Goal: Task Accomplishment & Management: Use online tool/utility

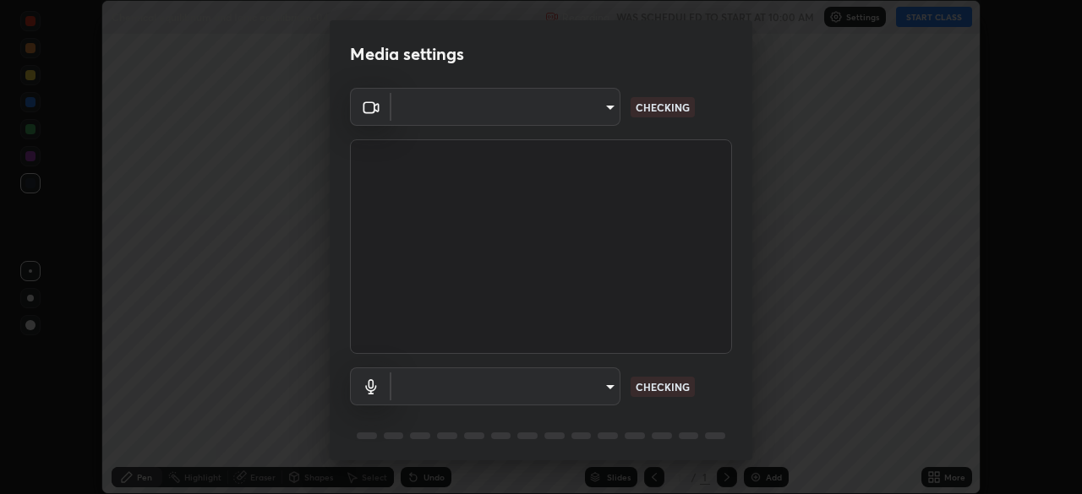
scroll to position [494, 1081]
click at [605, 399] on body "Erase all Chemical equilibrium and Ionic equilibrium-04 Recording WAS SCHEDULED…" at bounding box center [541, 247] width 1082 height 494
type input "6dd7f26dd43dc758996b1cf006e2949f7a02bee9d132d5f3f41e5eef0e7c266f"
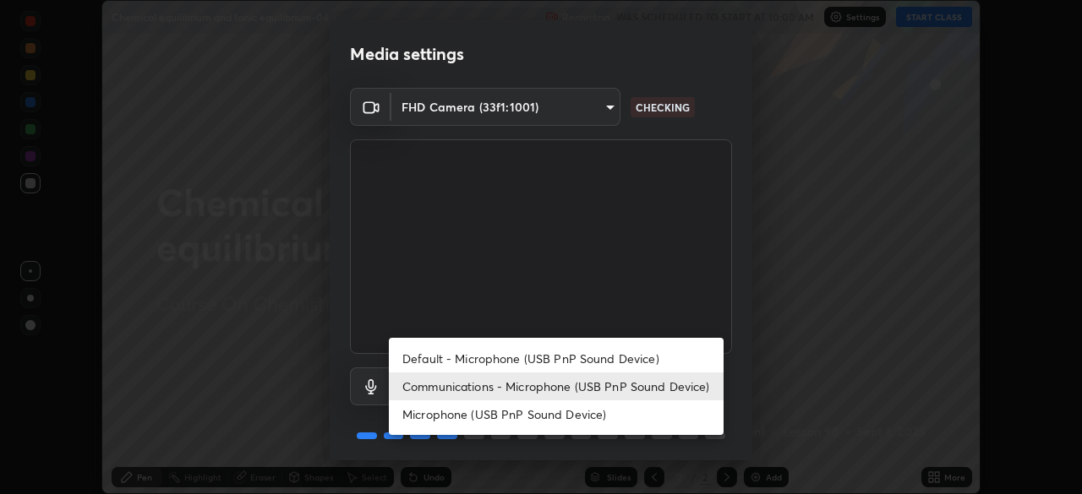
click at [571, 418] on li "Microphone (USB PnP Sound Device)" at bounding box center [556, 415] width 335 height 28
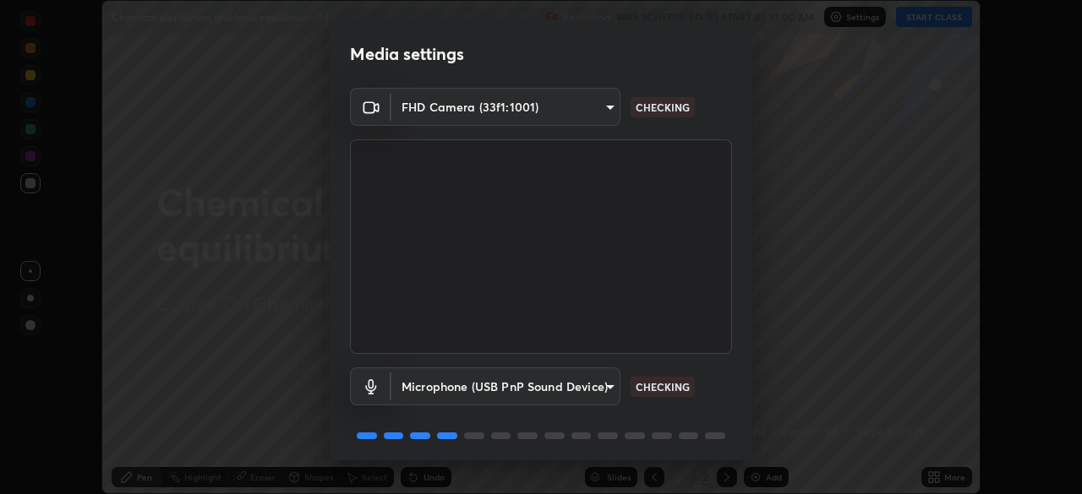
type input "0b0160ef504d69b7311302bd4c7d591407b4c814319dac9a1ab48f999c272d64"
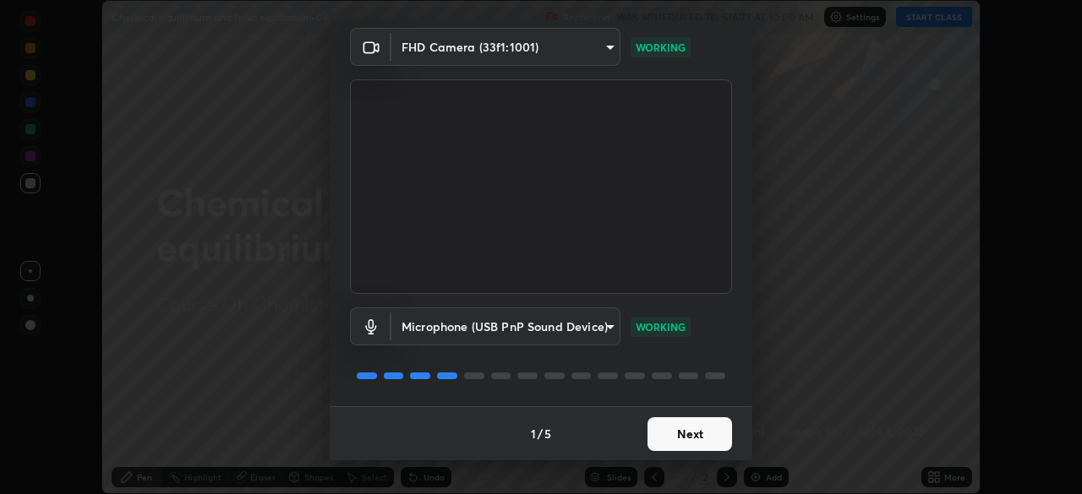
click at [674, 439] on button "Next" at bounding box center [689, 434] width 85 height 34
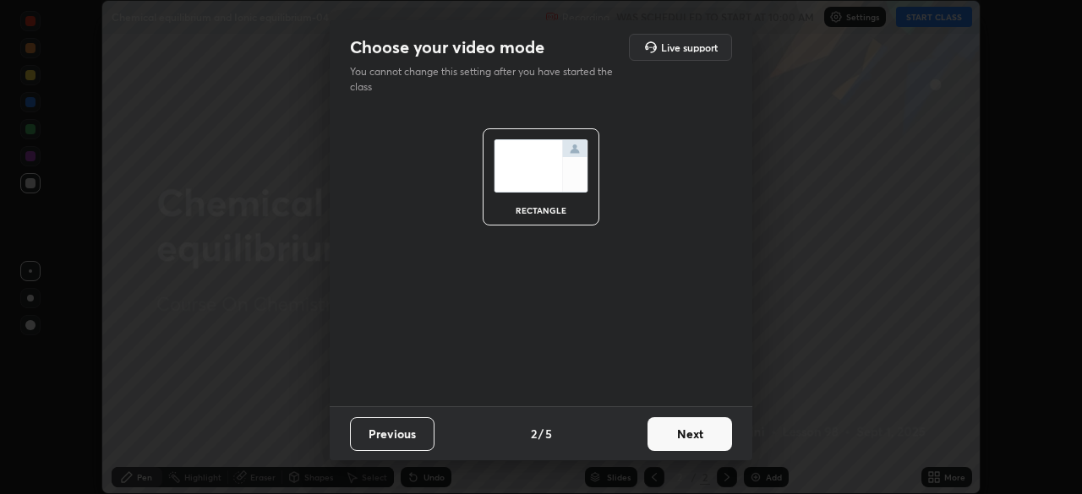
click at [678, 439] on button "Next" at bounding box center [689, 434] width 85 height 34
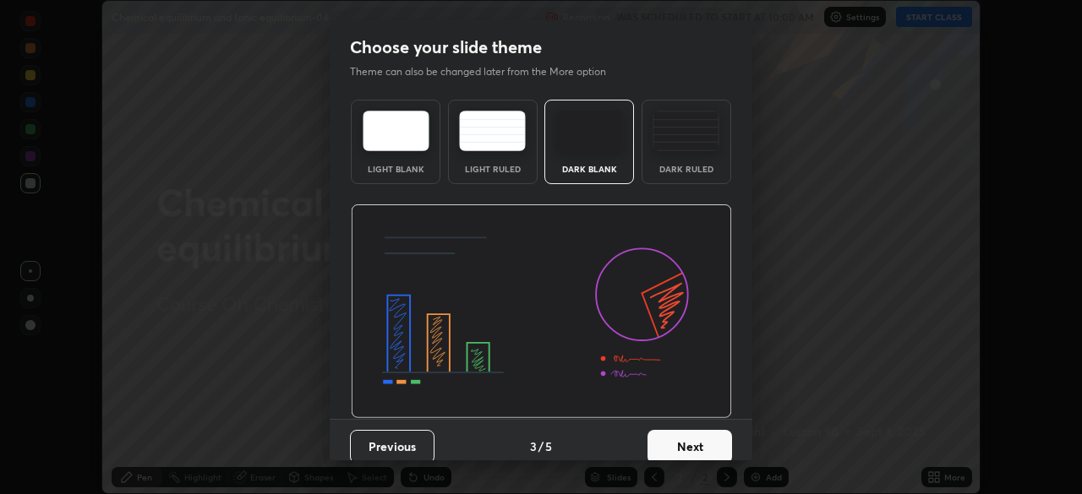
click at [690, 441] on button "Next" at bounding box center [689, 447] width 85 height 34
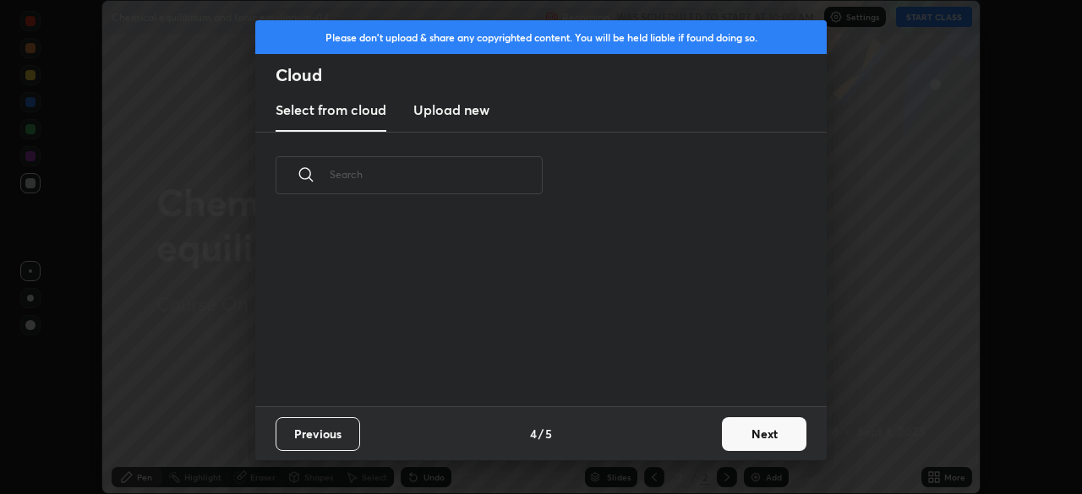
click at [729, 443] on button "Next" at bounding box center [764, 434] width 85 height 34
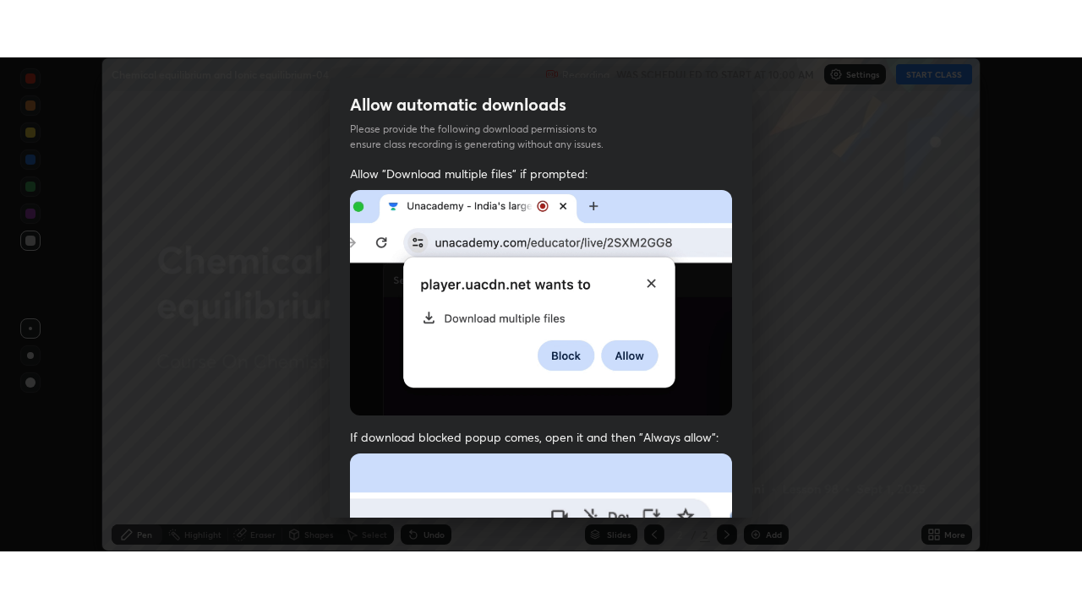
scroll to position [405, 0]
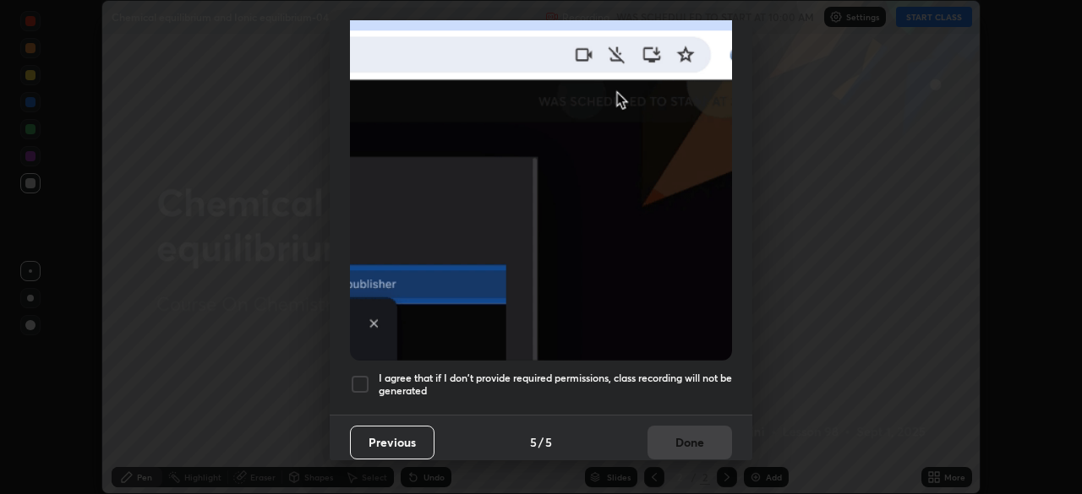
click at [523, 372] on h5 "I agree that if I don't provide required permissions, class recording will not …" at bounding box center [555, 385] width 353 height 26
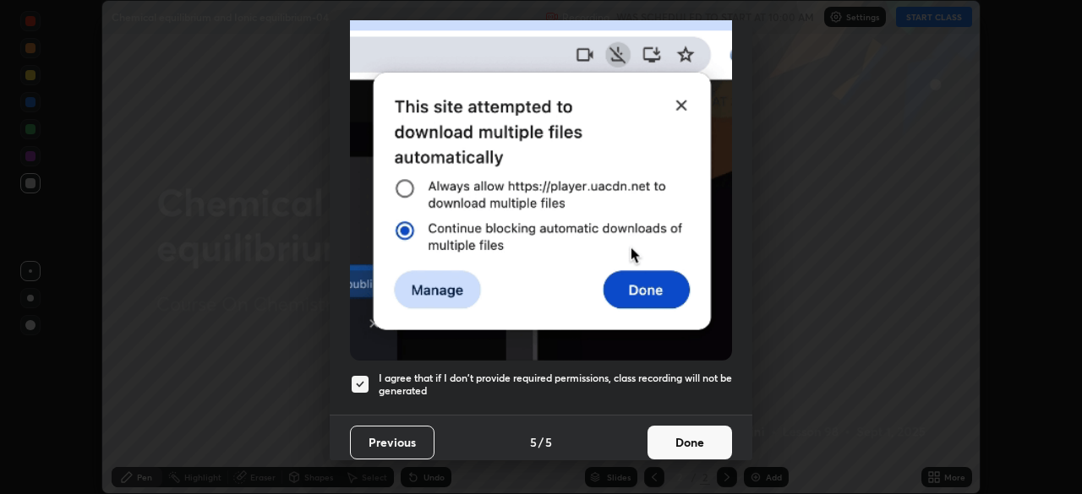
click at [671, 445] on button "Done" at bounding box center [689, 443] width 85 height 34
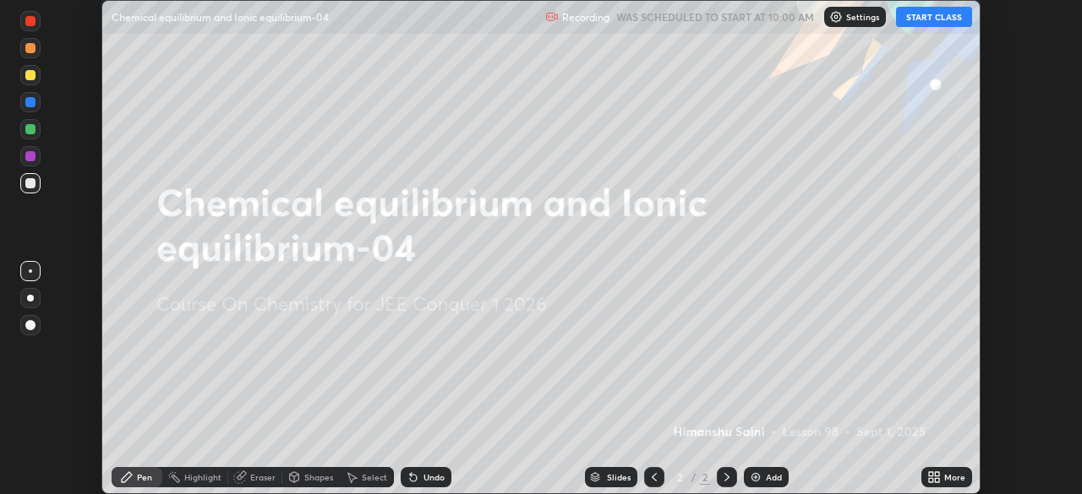
click at [930, 480] on icon at bounding box center [931, 480] width 4 height 4
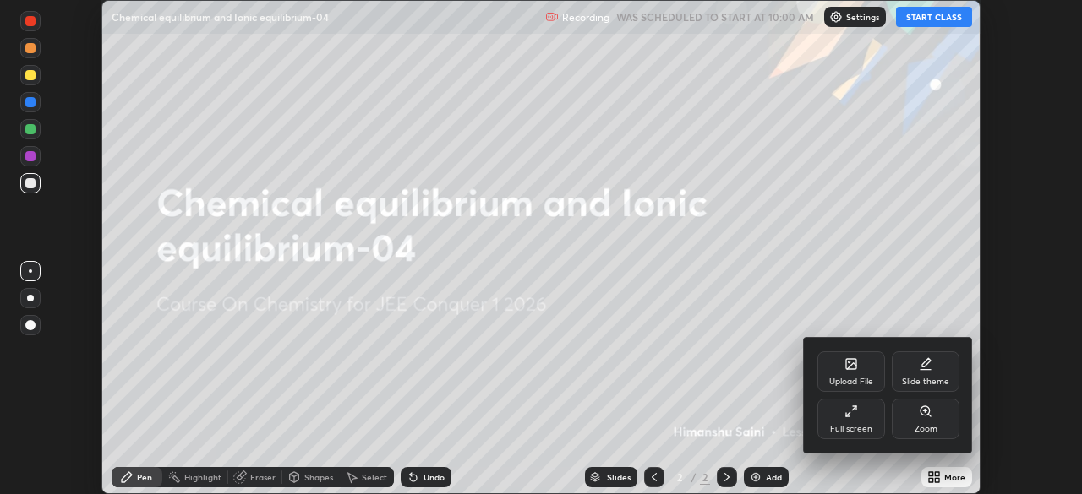
click at [848, 421] on div "Full screen" at bounding box center [851, 419] width 68 height 41
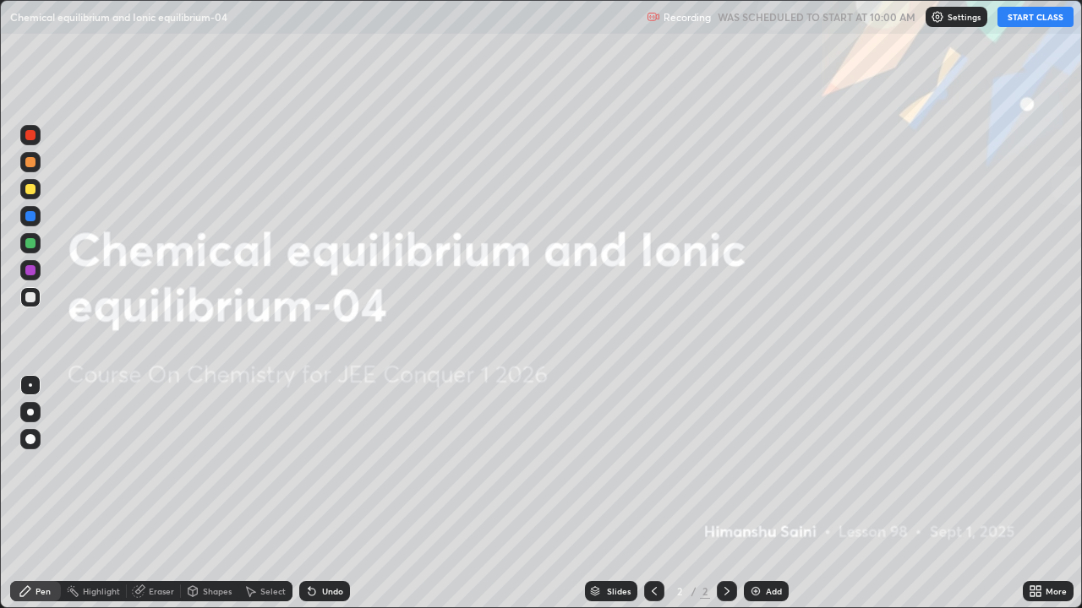
scroll to position [608, 1082]
click at [1036, 22] on button "START CLASS" at bounding box center [1035, 17] width 76 height 20
click at [761, 494] on div "Add" at bounding box center [766, 591] width 45 height 20
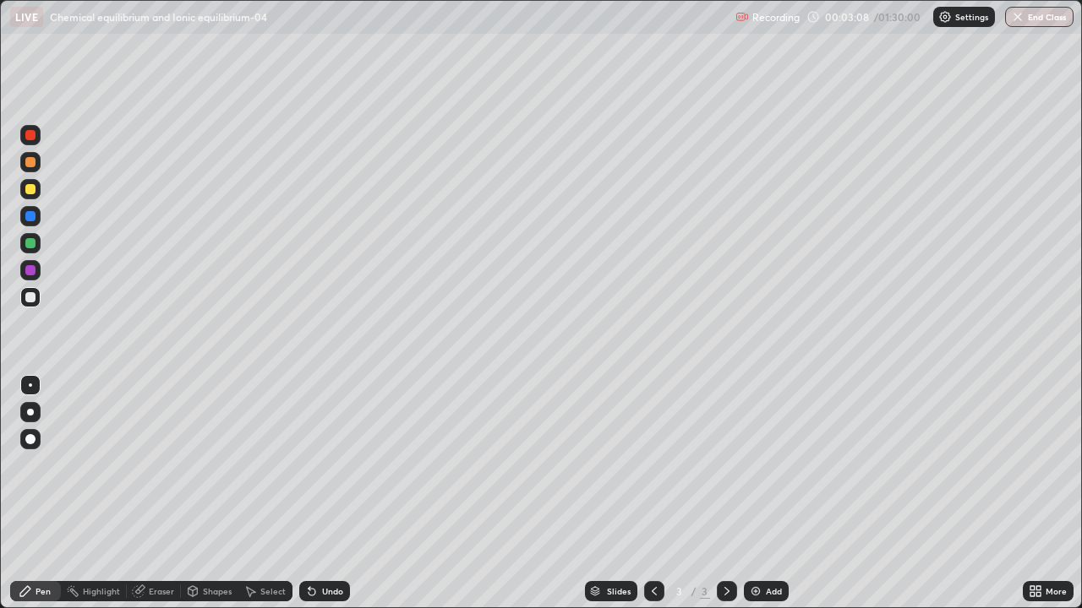
click at [26, 444] on div at bounding box center [30, 439] width 20 height 20
click at [53, 494] on div "Pen" at bounding box center [35, 591] width 51 height 20
click at [47, 494] on div "Pen" at bounding box center [42, 591] width 15 height 8
click at [30, 494] on icon at bounding box center [26, 592] width 14 height 14
click at [26, 192] on div at bounding box center [30, 189] width 10 height 10
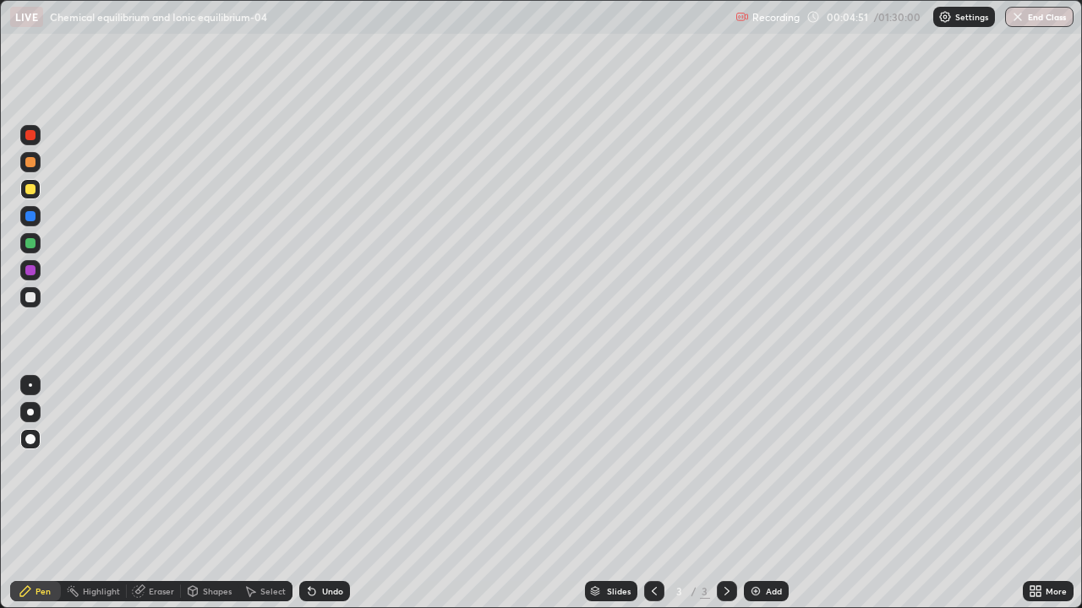
click at [50, 494] on div "Pen" at bounding box center [42, 591] width 15 height 8
click at [36, 298] on div at bounding box center [30, 297] width 20 height 20
click at [30, 188] on div at bounding box center [30, 189] width 10 height 10
click at [31, 162] on div at bounding box center [30, 162] width 10 height 10
click at [29, 302] on div at bounding box center [30, 297] width 10 height 10
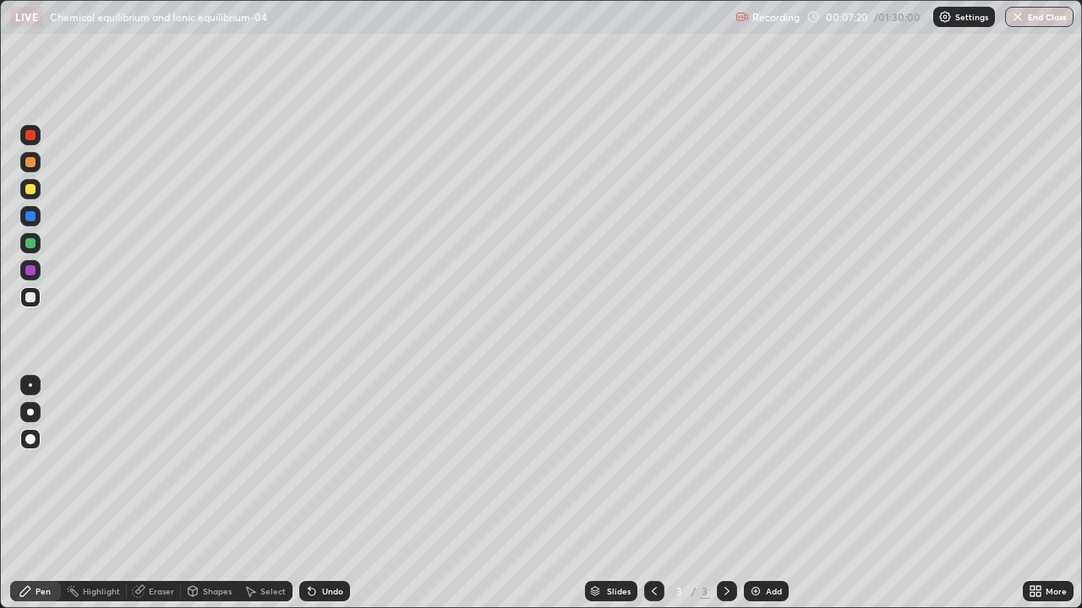
click at [34, 191] on div at bounding box center [30, 189] width 10 height 10
click at [330, 494] on div "Undo" at bounding box center [324, 591] width 51 height 20
click at [327, 494] on div "Undo" at bounding box center [324, 591] width 51 height 20
click at [314, 494] on icon at bounding box center [312, 592] width 14 height 14
click at [316, 494] on div "Undo" at bounding box center [324, 591] width 51 height 20
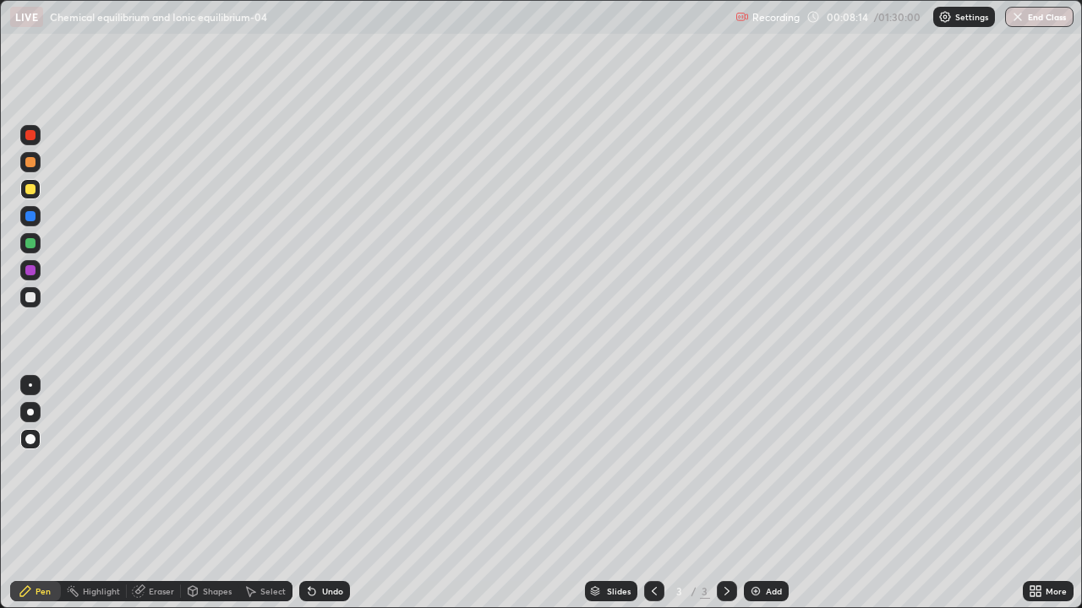
click at [29, 274] on div at bounding box center [30, 270] width 10 height 10
click at [28, 301] on div at bounding box center [30, 297] width 10 height 10
click at [33, 245] on div at bounding box center [30, 243] width 10 height 10
click at [28, 196] on div at bounding box center [30, 189] width 20 height 20
click at [26, 217] on div at bounding box center [30, 216] width 10 height 10
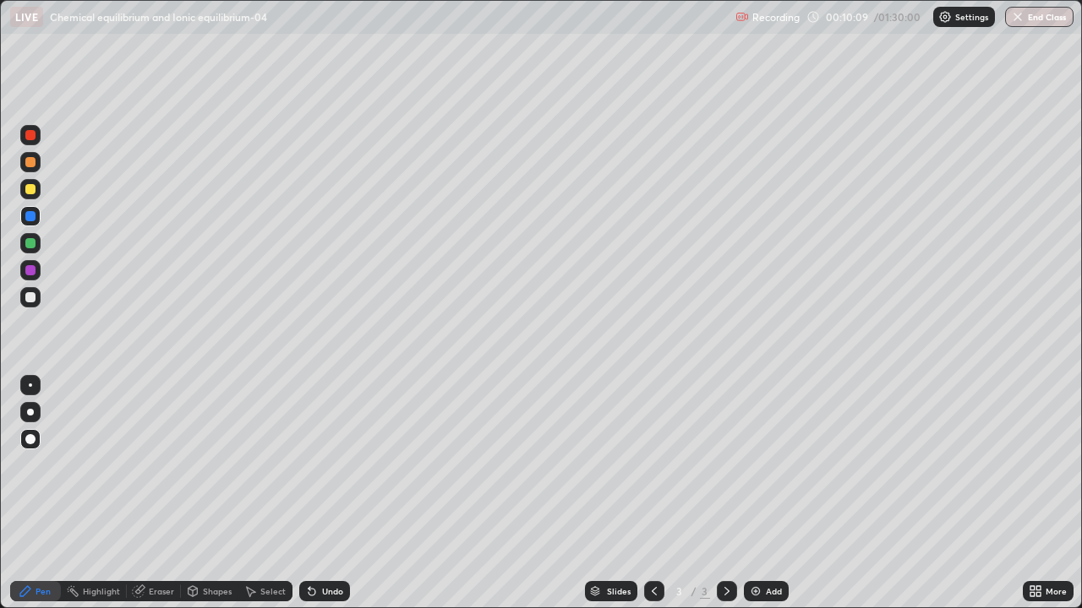
click at [453, 494] on div "Slides 3 / 3 Add" at bounding box center [686, 592] width 673 height 34
click at [454, 494] on div "Slides 3 / 3 Add" at bounding box center [686, 592] width 673 height 34
click at [331, 494] on div "Undo" at bounding box center [332, 591] width 21 height 8
click at [529, 494] on div "Slides 3 / 3 Add" at bounding box center [686, 592] width 673 height 34
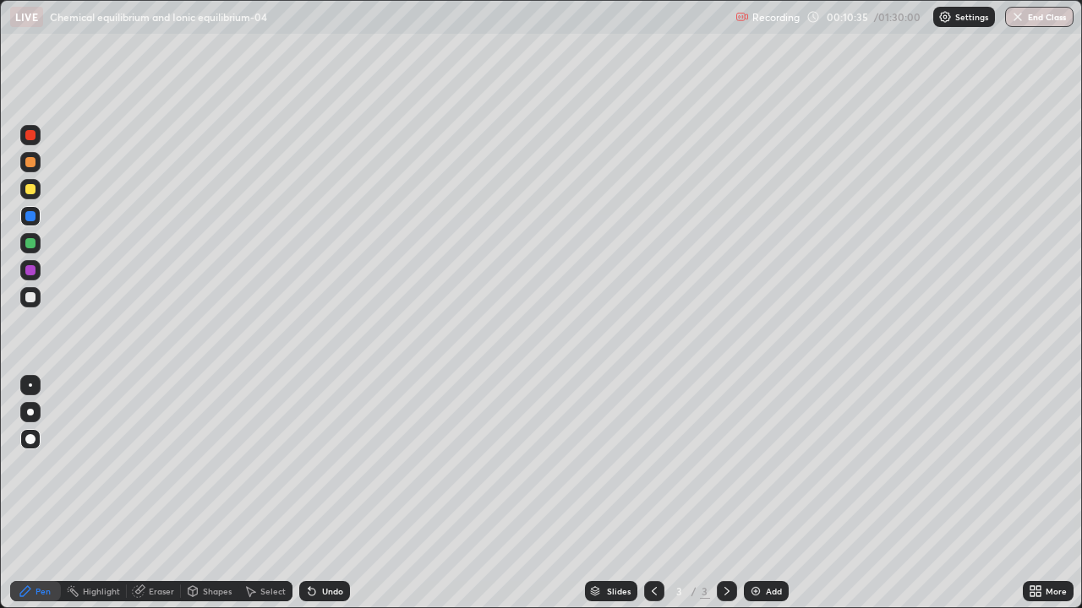
click at [322, 494] on div "Undo" at bounding box center [332, 591] width 21 height 8
click at [325, 494] on div "Undo" at bounding box center [332, 591] width 21 height 8
click at [652, 494] on icon at bounding box center [654, 592] width 14 height 14
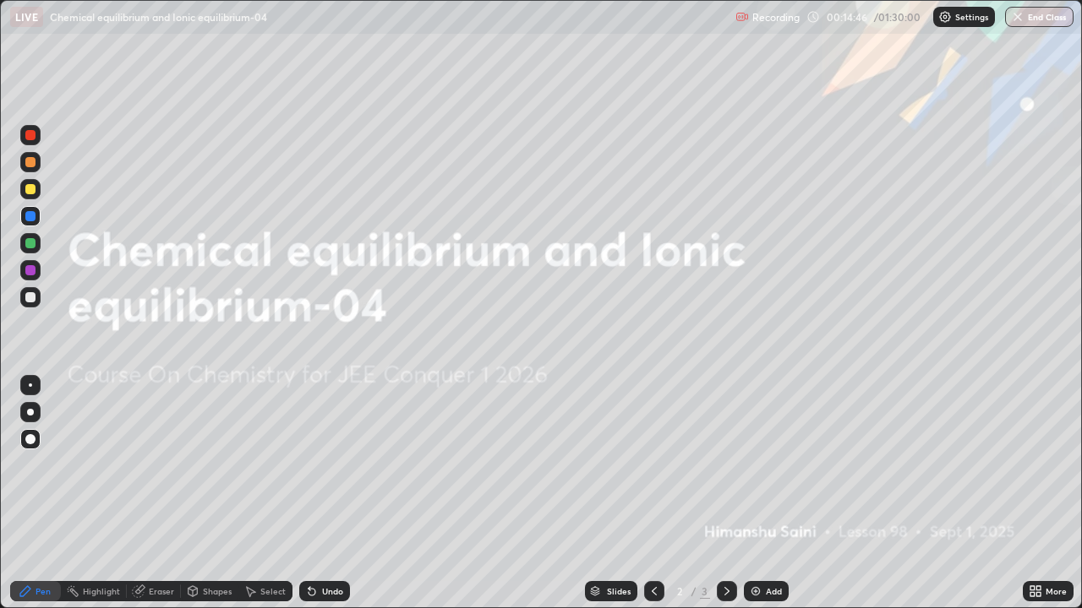
click at [729, 494] on div at bounding box center [727, 591] width 20 height 20
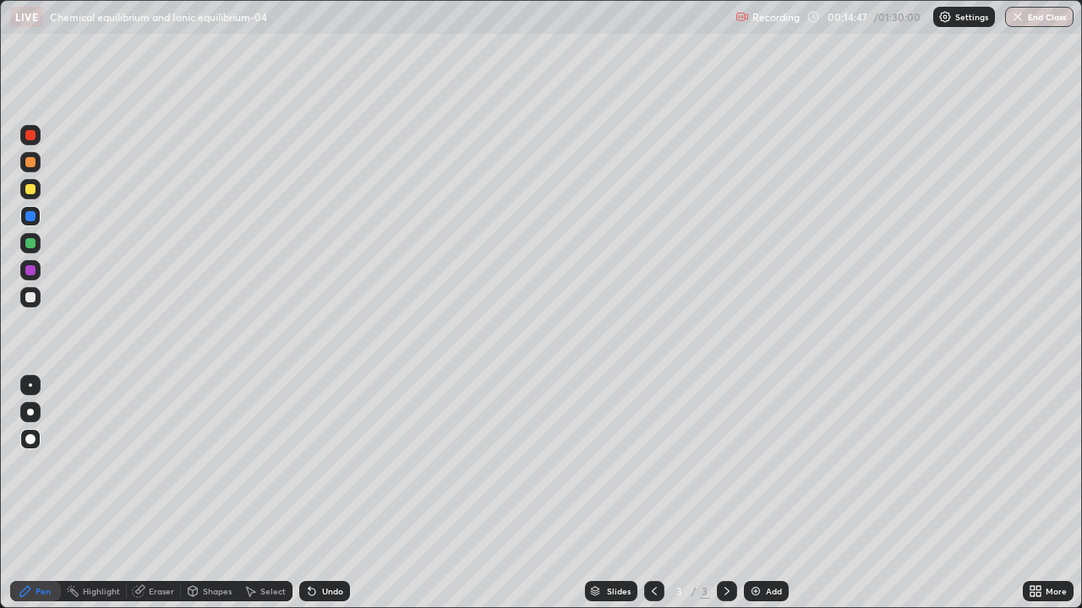
click at [762, 494] on div "Add" at bounding box center [766, 591] width 45 height 20
click at [36, 494] on div "Pen" at bounding box center [42, 591] width 15 height 8
click at [30, 299] on div at bounding box center [30, 297] width 10 height 10
click at [654, 494] on icon at bounding box center [654, 591] width 5 height 8
click at [725, 494] on icon at bounding box center [727, 592] width 14 height 14
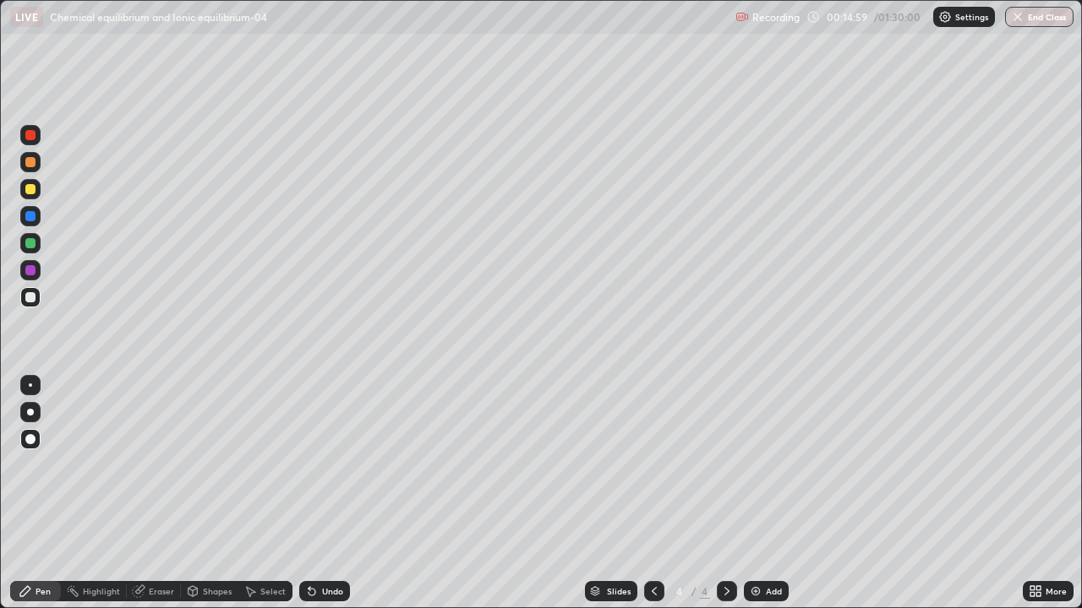
click at [763, 494] on div "Add" at bounding box center [766, 591] width 45 height 20
click at [33, 166] on div at bounding box center [30, 162] width 10 height 10
click at [45, 494] on div "Pen" at bounding box center [42, 591] width 15 height 8
click at [27, 294] on div at bounding box center [30, 297] width 10 height 10
click at [24, 191] on div at bounding box center [30, 189] width 20 height 20
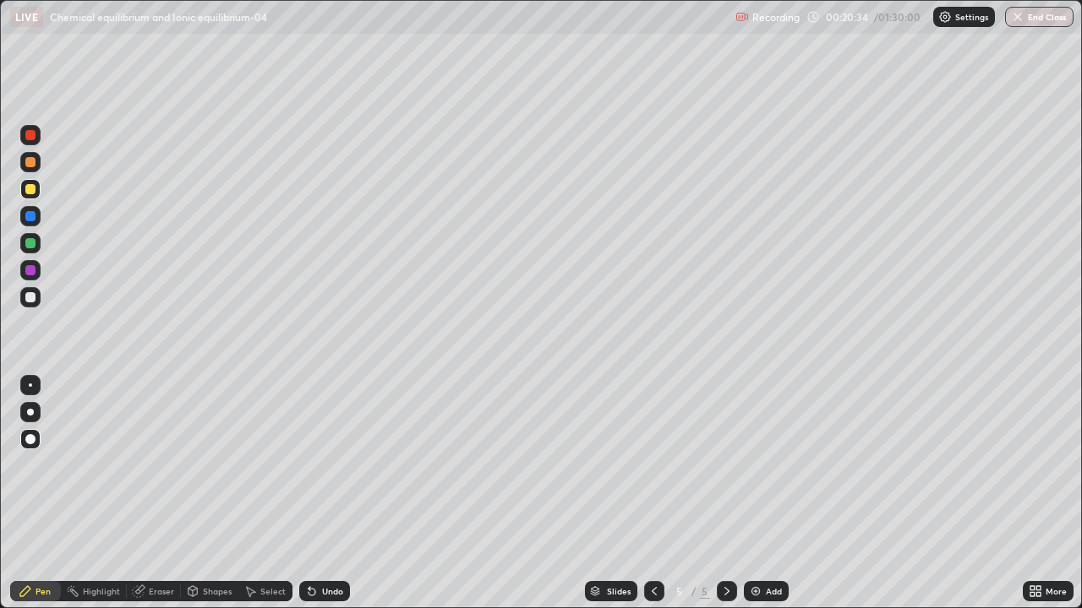
click at [317, 494] on div "Undo" at bounding box center [324, 591] width 51 height 20
click at [332, 494] on div "Undo" at bounding box center [324, 591] width 51 height 20
click at [330, 494] on div "Undo" at bounding box center [332, 591] width 21 height 8
click at [327, 494] on div "Undo" at bounding box center [324, 591] width 51 height 20
click at [324, 494] on div "Undo" at bounding box center [324, 591] width 51 height 20
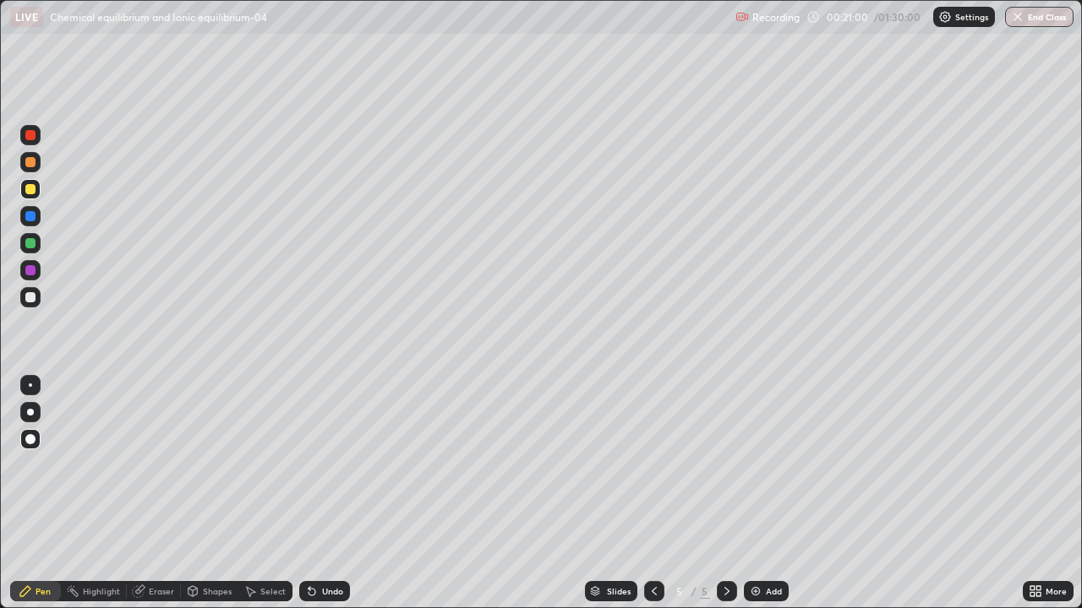
click at [325, 494] on div "Undo" at bounding box center [324, 591] width 51 height 20
click at [327, 494] on div "Undo" at bounding box center [324, 591] width 51 height 20
click at [326, 494] on div "Undo" at bounding box center [332, 591] width 21 height 8
click at [33, 304] on div at bounding box center [30, 297] width 20 height 20
click at [29, 270] on div at bounding box center [30, 270] width 10 height 10
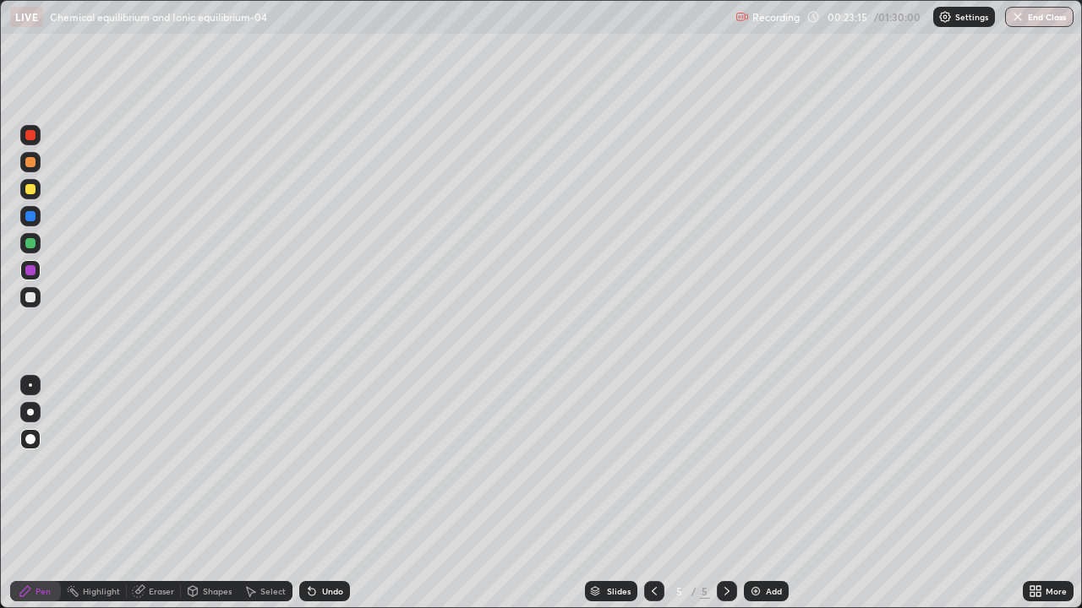
click at [340, 494] on div "Undo" at bounding box center [332, 591] width 21 height 8
click at [333, 494] on div "Undo" at bounding box center [332, 591] width 21 height 8
click at [27, 247] on div at bounding box center [30, 243] width 10 height 10
click at [750, 494] on div "Add" at bounding box center [766, 591] width 45 height 20
click at [652, 494] on icon at bounding box center [654, 591] width 5 height 8
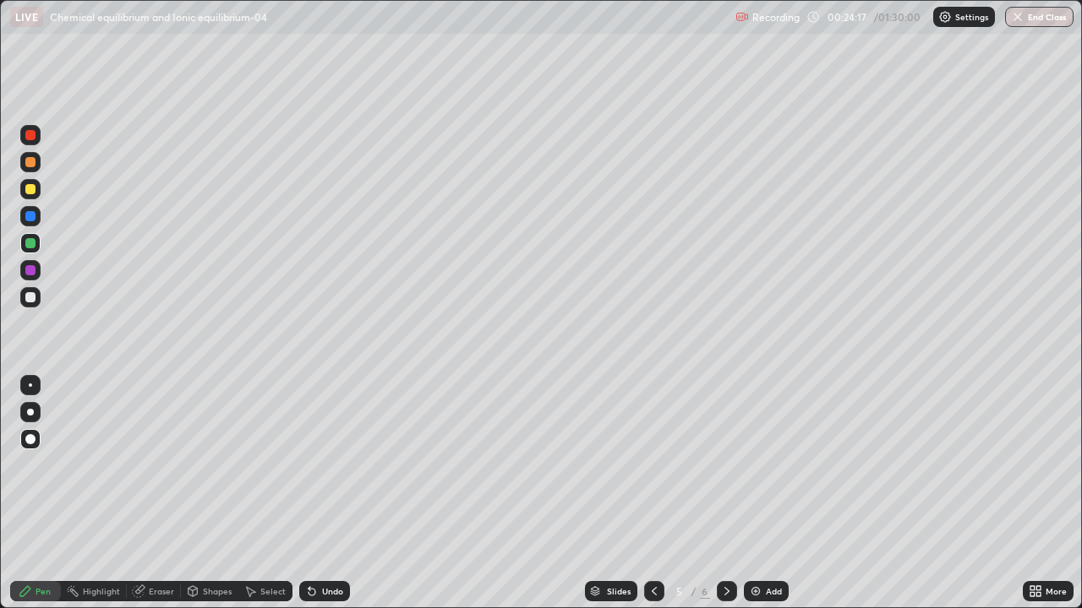
click at [727, 494] on icon at bounding box center [726, 591] width 5 height 8
click at [652, 494] on icon at bounding box center [654, 592] width 14 height 14
click at [725, 494] on icon at bounding box center [727, 592] width 14 height 14
click at [652, 494] on icon at bounding box center [654, 592] width 14 height 14
click at [724, 494] on icon at bounding box center [726, 591] width 5 height 8
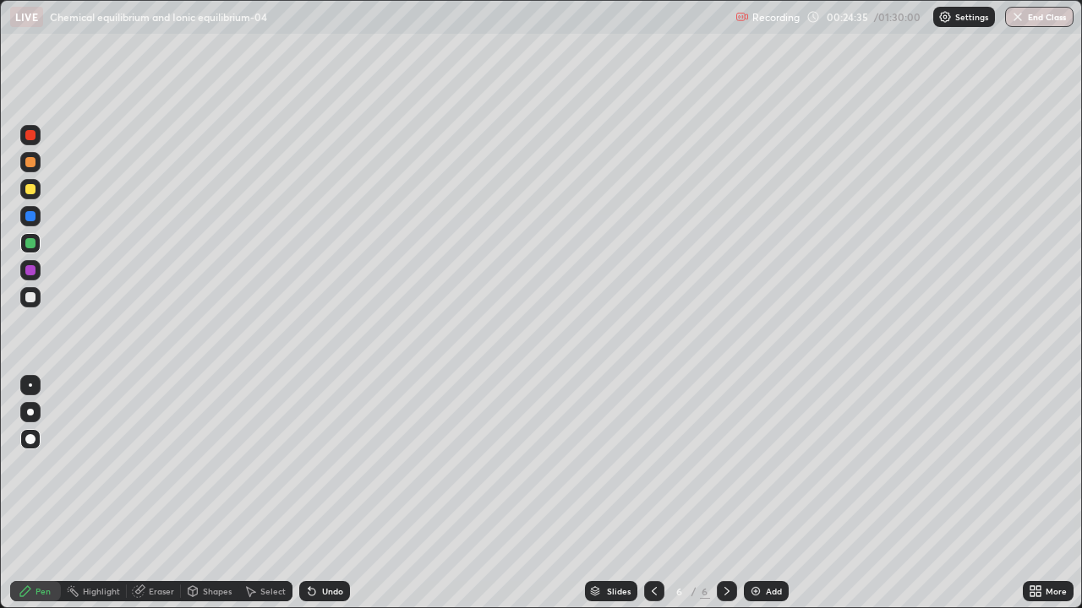
click at [654, 494] on div at bounding box center [654, 591] width 20 height 20
click at [726, 494] on icon at bounding box center [727, 592] width 14 height 14
click at [654, 494] on icon at bounding box center [654, 592] width 14 height 14
click at [725, 494] on div at bounding box center [727, 592] width 20 height 34
click at [323, 494] on div "Undo" at bounding box center [332, 591] width 21 height 8
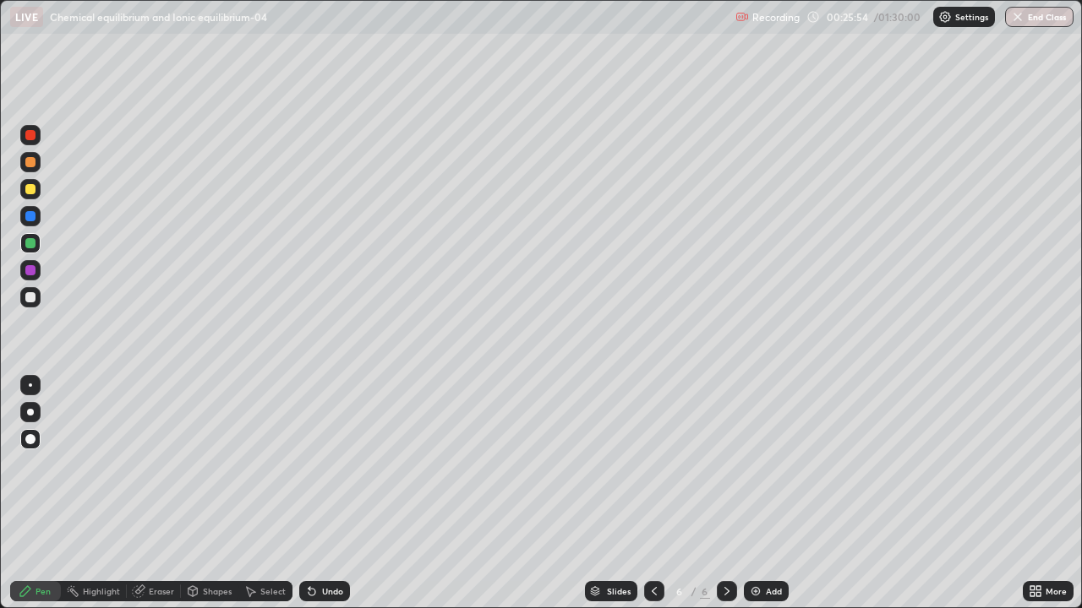
click at [33, 270] on div at bounding box center [30, 270] width 10 height 10
click at [652, 494] on icon at bounding box center [654, 592] width 14 height 14
click at [322, 494] on div "Undo" at bounding box center [332, 591] width 21 height 8
click at [309, 494] on icon at bounding box center [311, 592] width 7 height 7
click at [725, 494] on icon at bounding box center [727, 592] width 14 height 14
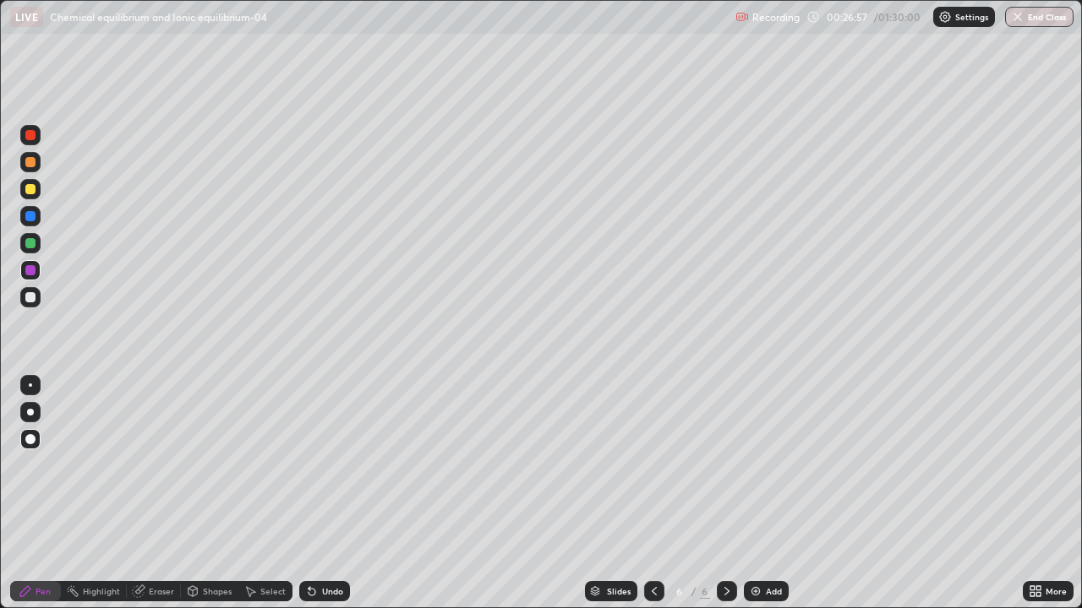
click at [652, 494] on icon at bounding box center [654, 592] width 14 height 14
click at [724, 494] on icon at bounding box center [727, 592] width 14 height 14
click at [726, 494] on icon at bounding box center [727, 592] width 14 height 14
click at [161, 494] on div "Eraser" at bounding box center [154, 591] width 54 height 20
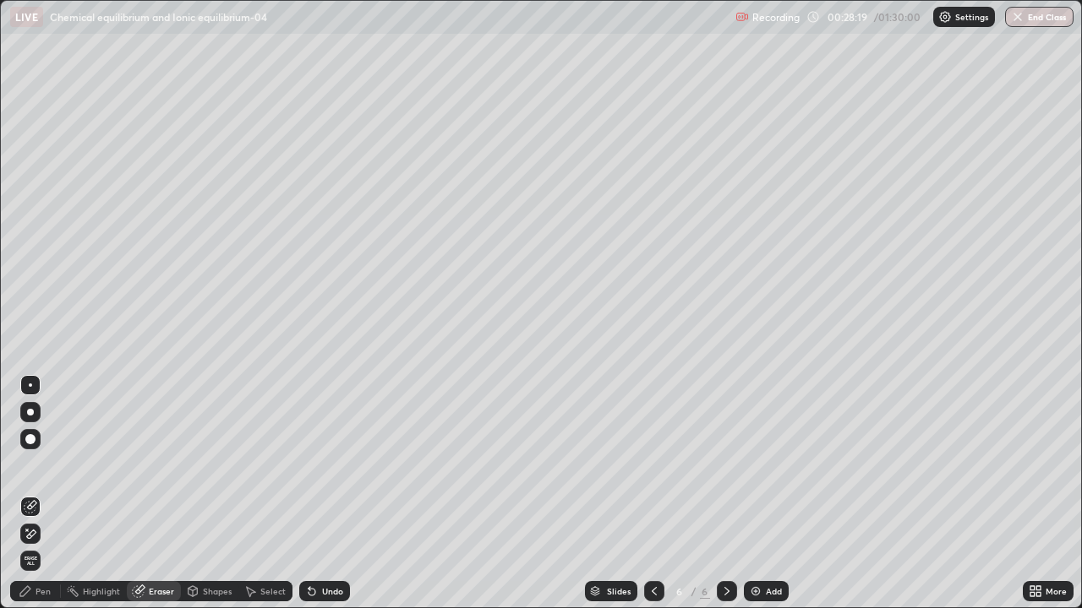
click at [42, 494] on div "Pen" at bounding box center [42, 591] width 15 height 8
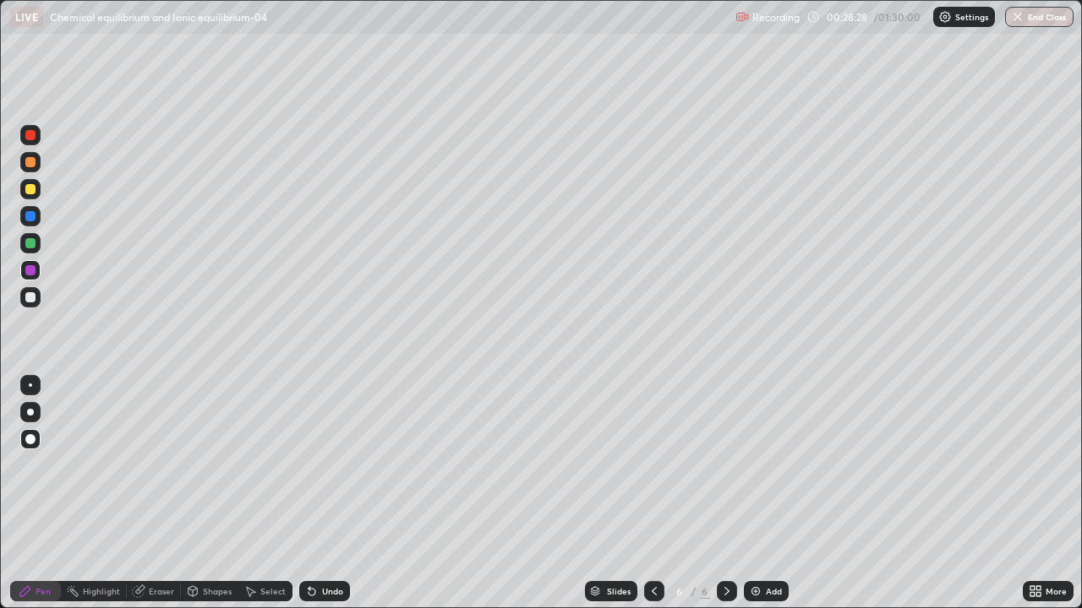
click at [652, 494] on icon at bounding box center [654, 592] width 14 height 14
click at [723, 494] on icon at bounding box center [727, 592] width 14 height 14
click at [651, 494] on div at bounding box center [654, 591] width 20 height 20
click at [725, 494] on icon at bounding box center [727, 592] width 14 height 14
click at [652, 494] on icon at bounding box center [654, 592] width 14 height 14
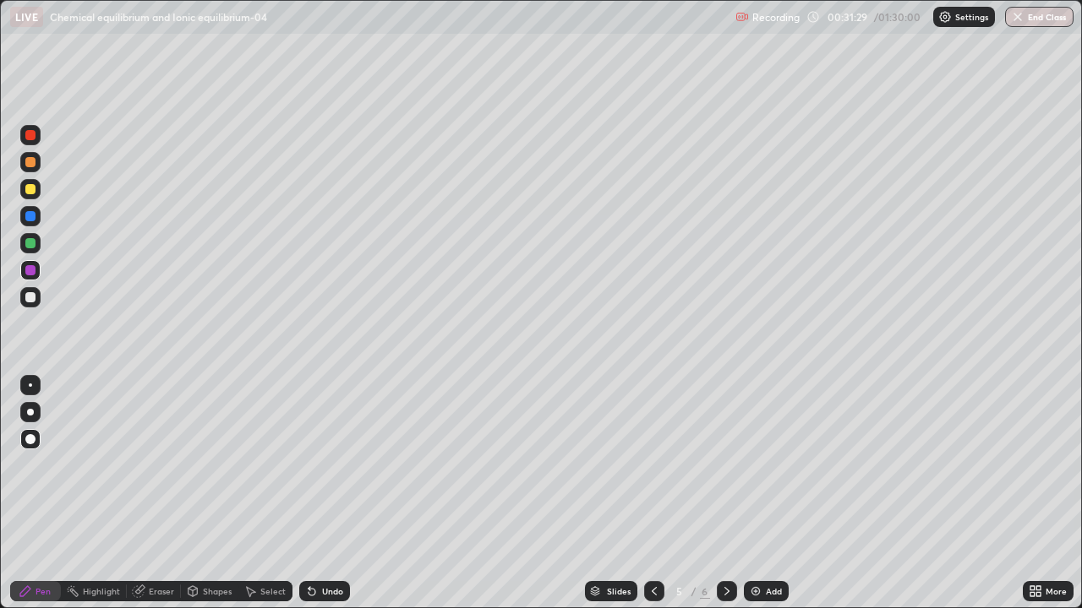
click at [727, 494] on icon at bounding box center [727, 592] width 14 height 14
click at [725, 494] on icon at bounding box center [726, 591] width 5 height 8
click at [761, 494] on img at bounding box center [756, 592] width 14 height 14
click at [652, 494] on icon at bounding box center [654, 592] width 14 height 14
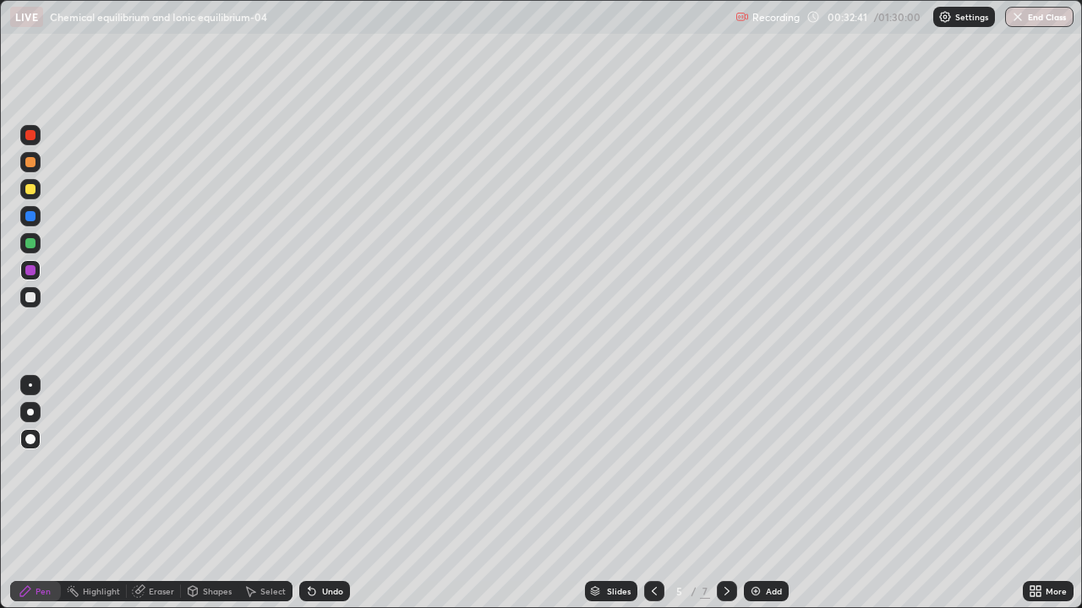
click at [650, 494] on icon at bounding box center [654, 592] width 14 height 14
click at [648, 494] on icon at bounding box center [654, 592] width 14 height 14
click at [725, 494] on icon at bounding box center [727, 592] width 14 height 14
click at [646, 494] on div at bounding box center [654, 592] width 20 height 34
click at [728, 494] on icon at bounding box center [727, 592] width 14 height 14
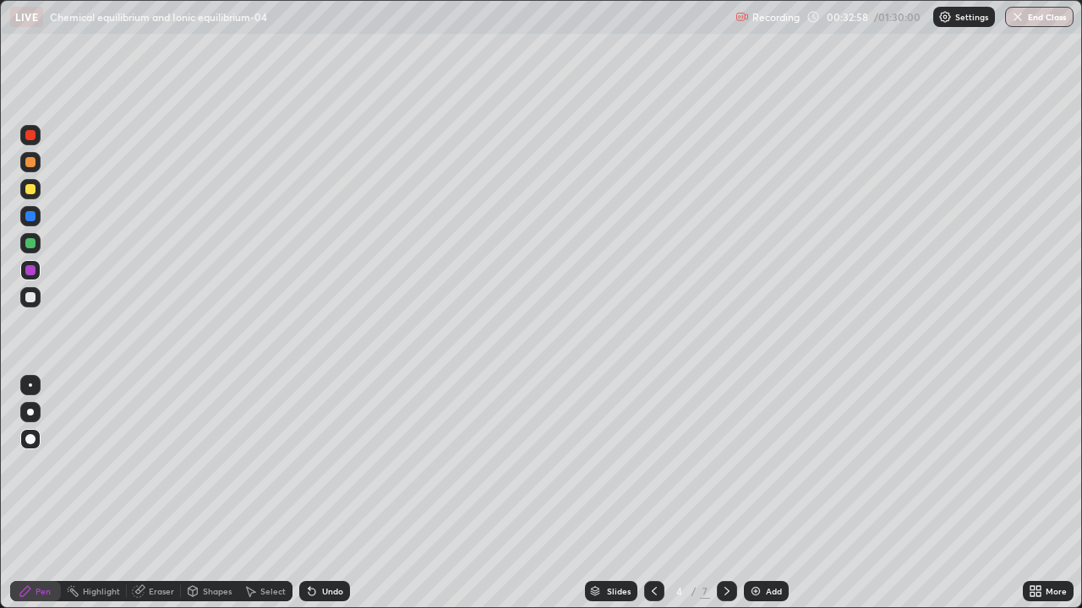
click at [727, 494] on icon at bounding box center [727, 592] width 14 height 14
click at [728, 494] on div at bounding box center [727, 592] width 20 height 34
click at [725, 494] on icon at bounding box center [727, 592] width 14 height 14
click at [652, 494] on icon at bounding box center [654, 592] width 14 height 14
click at [723, 494] on icon at bounding box center [727, 592] width 14 height 14
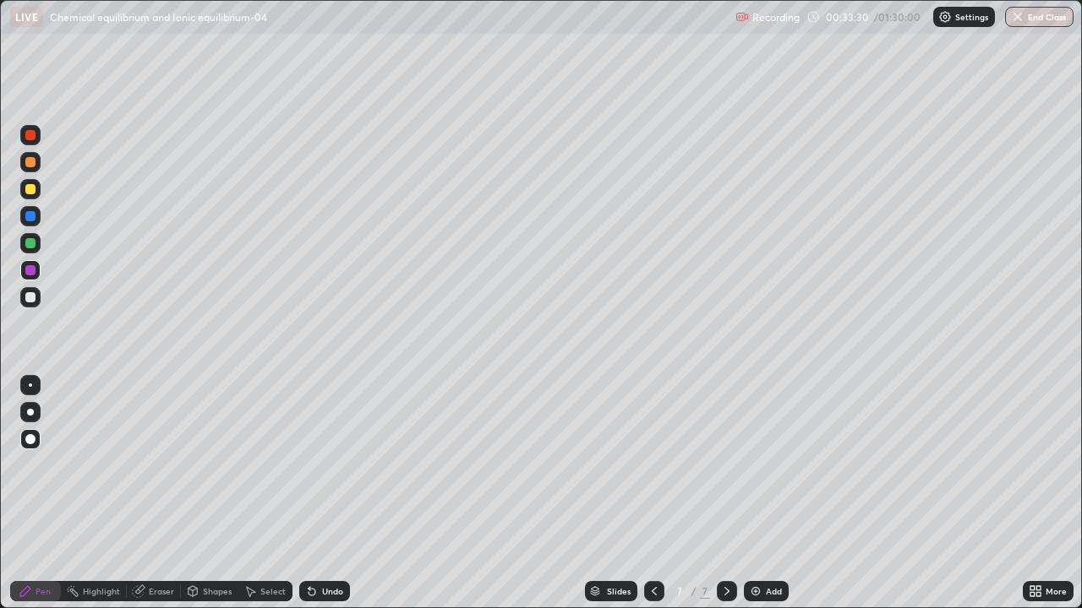
click at [24, 194] on div at bounding box center [30, 189] width 20 height 20
click at [33, 274] on div at bounding box center [30, 270] width 10 height 10
click at [36, 299] on div at bounding box center [30, 297] width 20 height 20
click at [313, 494] on icon at bounding box center [312, 592] width 14 height 14
click at [273, 494] on div "Select" at bounding box center [272, 591] width 25 height 8
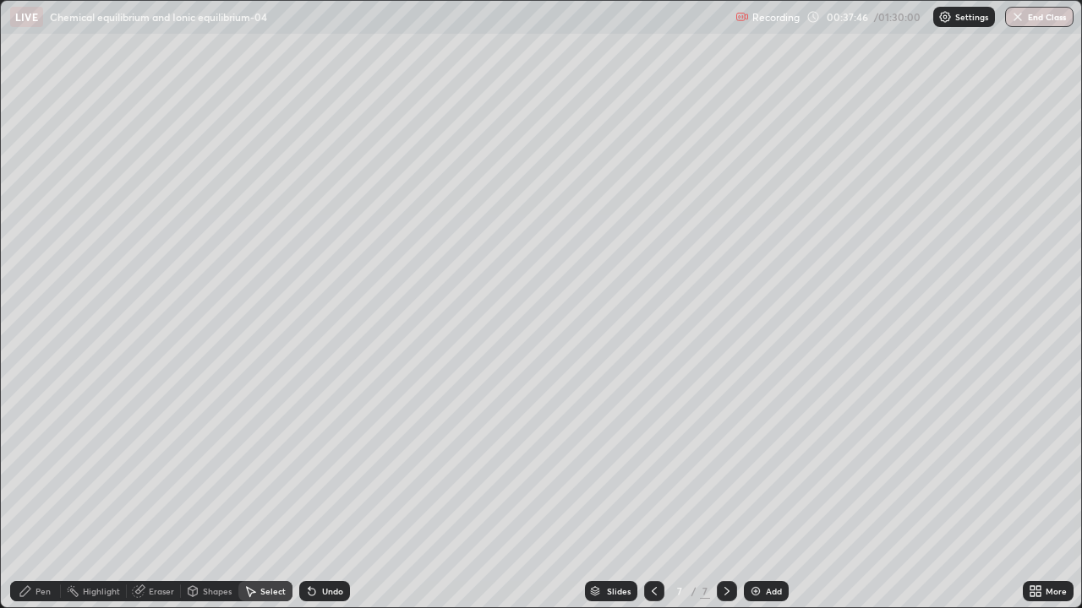
click at [270, 494] on div "Select" at bounding box center [272, 591] width 25 height 8
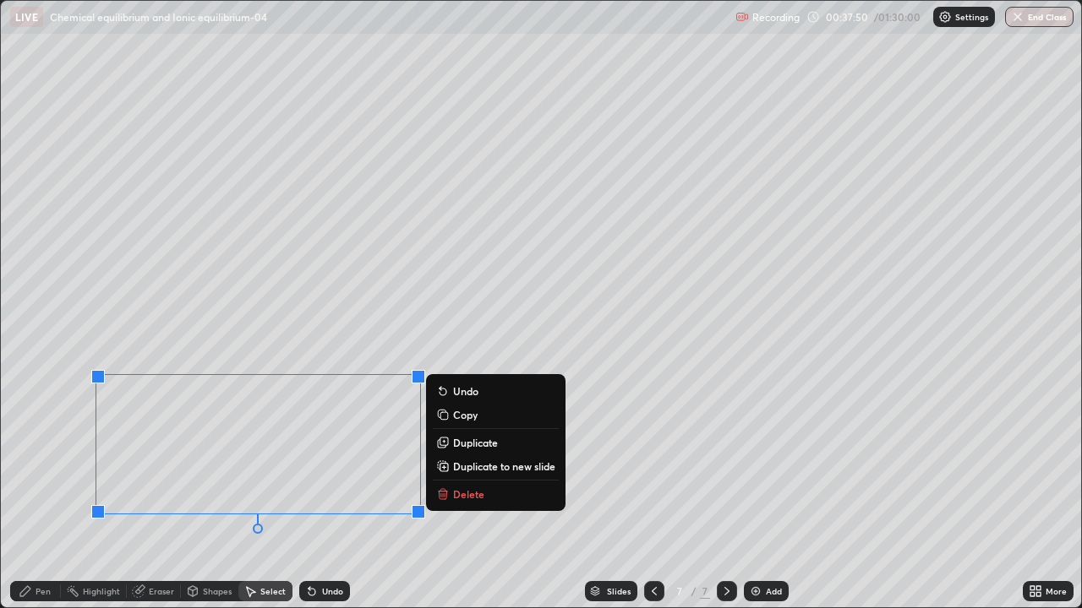
click at [200, 494] on div "0 ° Undo Copy Duplicate Duplicate to new slide Delete" at bounding box center [541, 304] width 1080 height 607
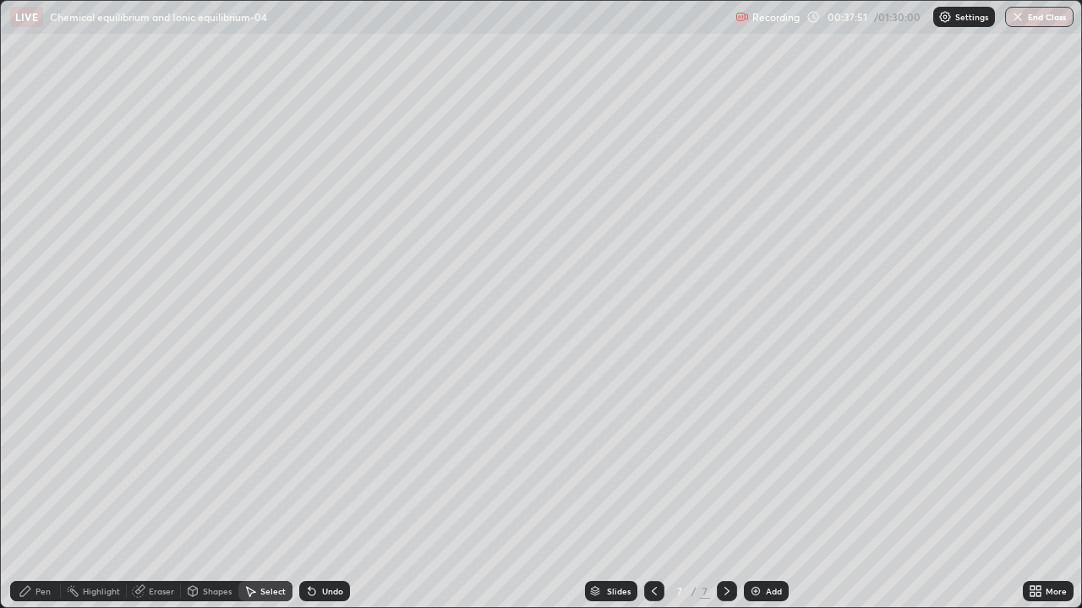
click at [46, 494] on div "Pen" at bounding box center [42, 591] width 15 height 8
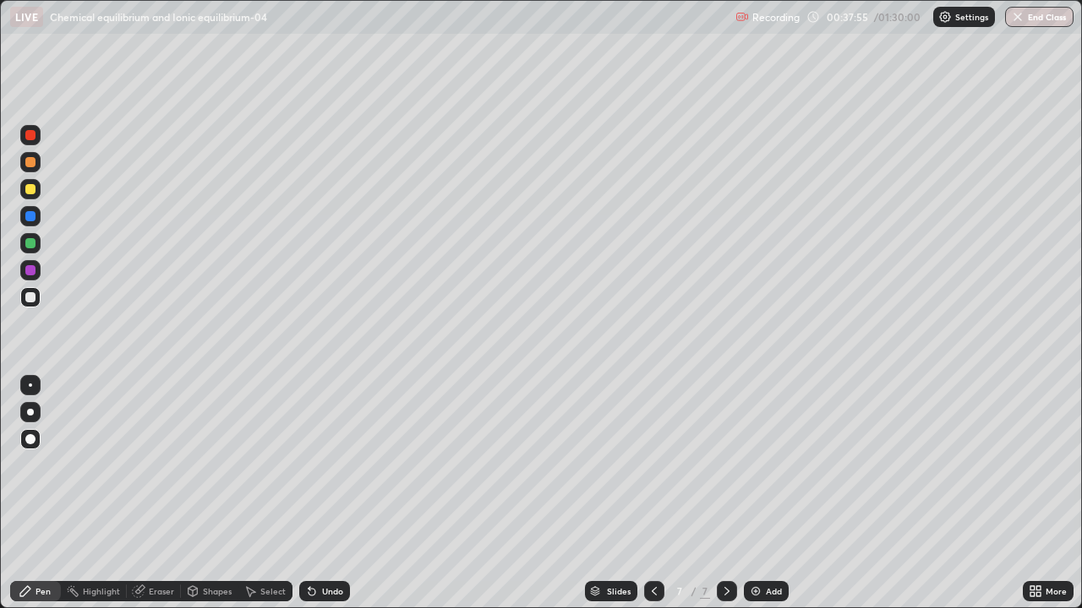
click at [34, 243] on div at bounding box center [30, 243] width 10 height 10
click at [603, 494] on div "Slides" at bounding box center [611, 591] width 52 height 20
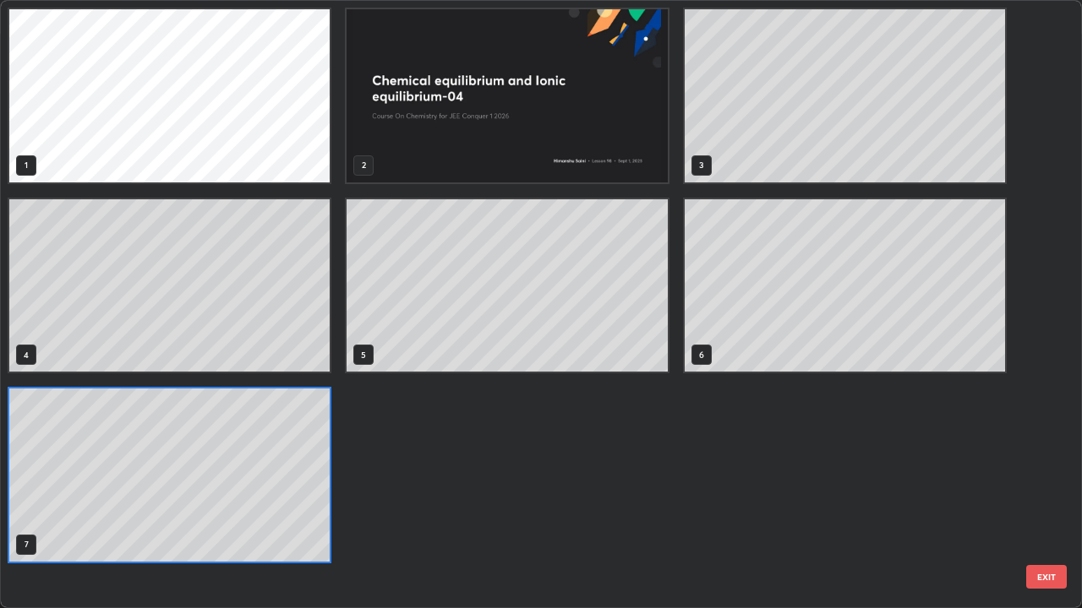
scroll to position [602, 1072]
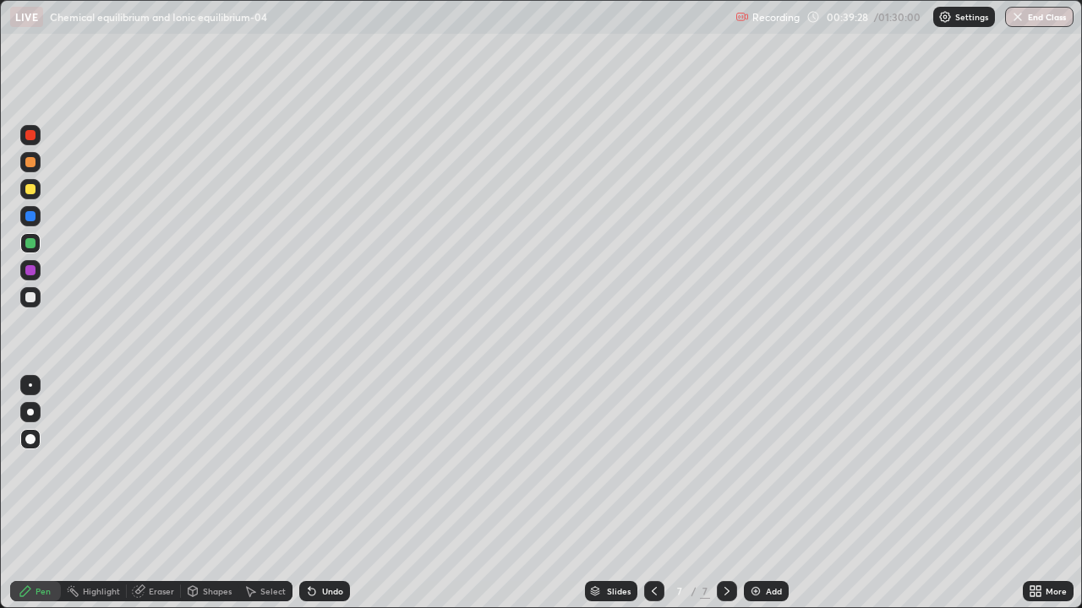
click at [761, 494] on div "Add" at bounding box center [766, 591] width 45 height 20
click at [193, 494] on icon at bounding box center [193, 594] width 0 height 6
click at [34, 494] on div "Pen" at bounding box center [35, 591] width 51 height 20
click at [325, 494] on div "Undo" at bounding box center [324, 591] width 51 height 20
click at [256, 494] on div "Select" at bounding box center [265, 591] width 54 height 20
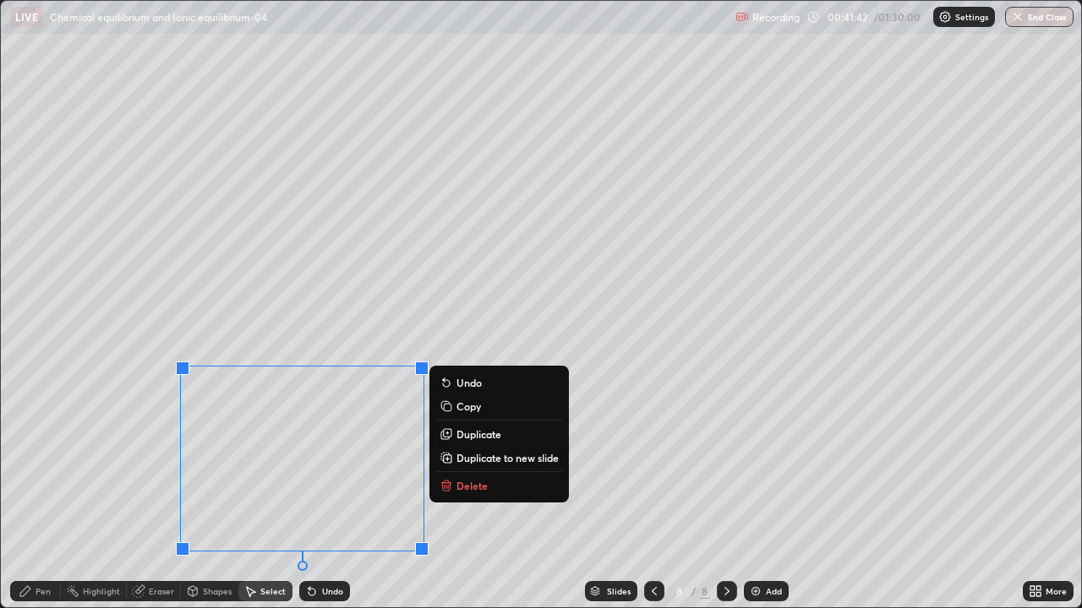
click at [135, 494] on div "0 ° Undo Copy Duplicate Duplicate to new slide Delete" at bounding box center [541, 304] width 1080 height 607
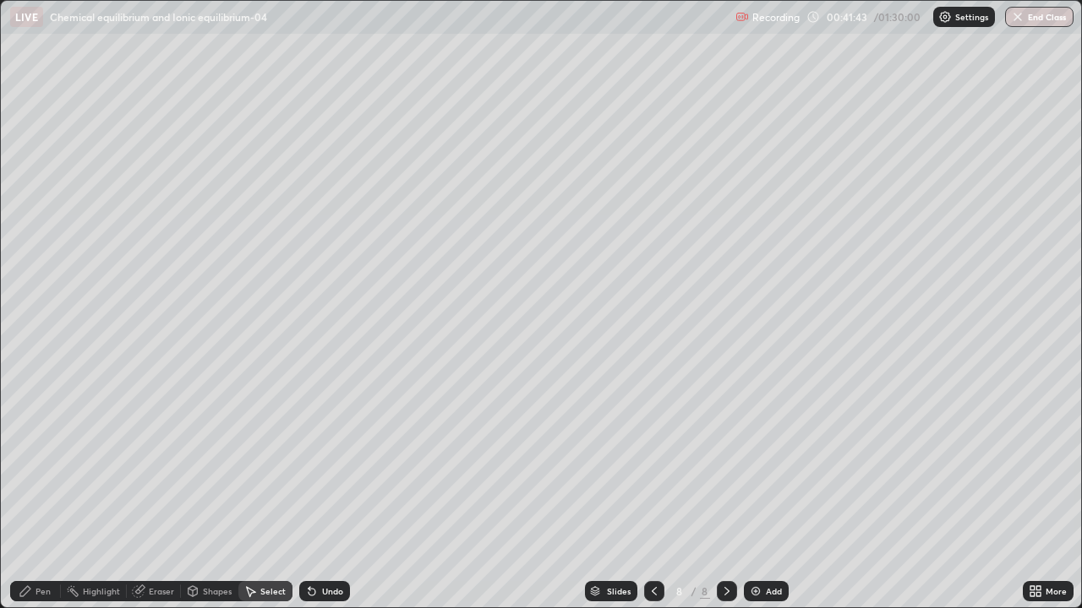
click at [53, 494] on div "Pen" at bounding box center [35, 591] width 51 height 20
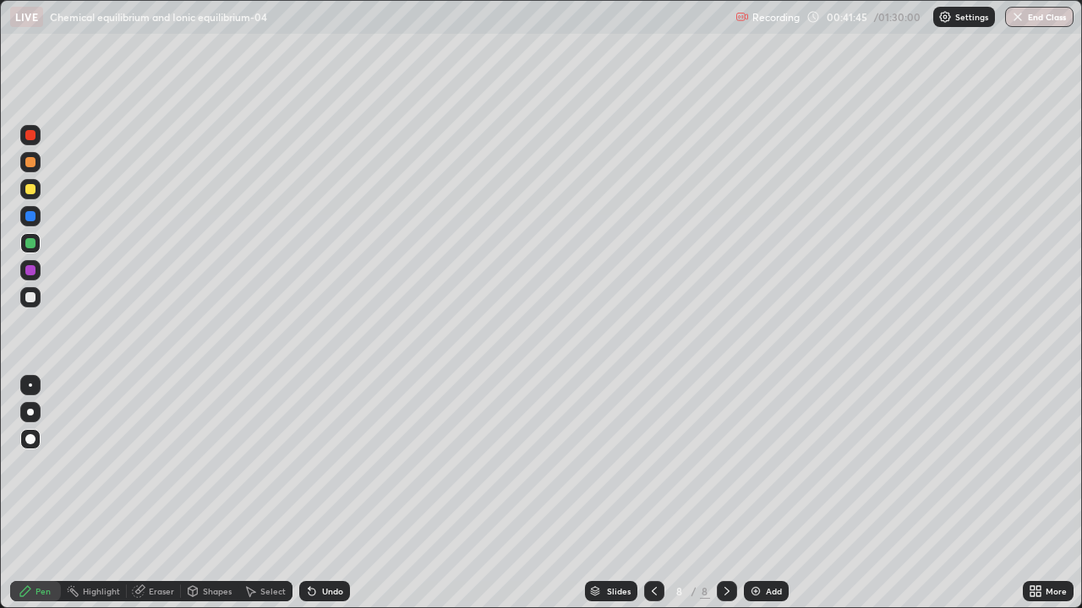
click at [32, 272] on div at bounding box center [30, 270] width 10 height 10
click at [768, 494] on div "Add" at bounding box center [766, 591] width 45 height 20
click at [222, 494] on div "Shapes" at bounding box center [217, 591] width 29 height 8
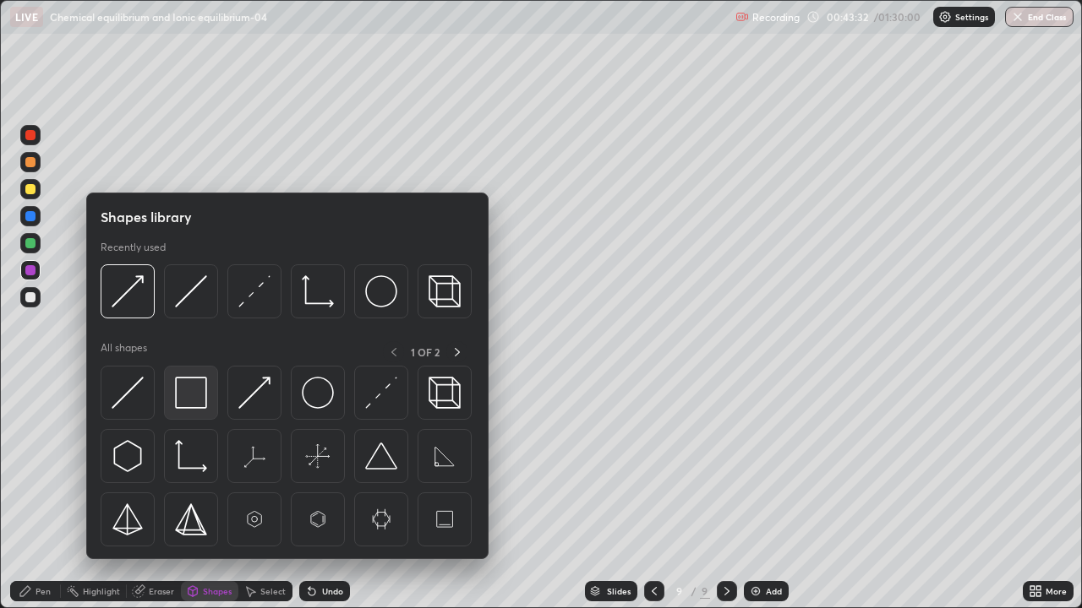
click at [188, 389] on img at bounding box center [191, 393] width 32 height 32
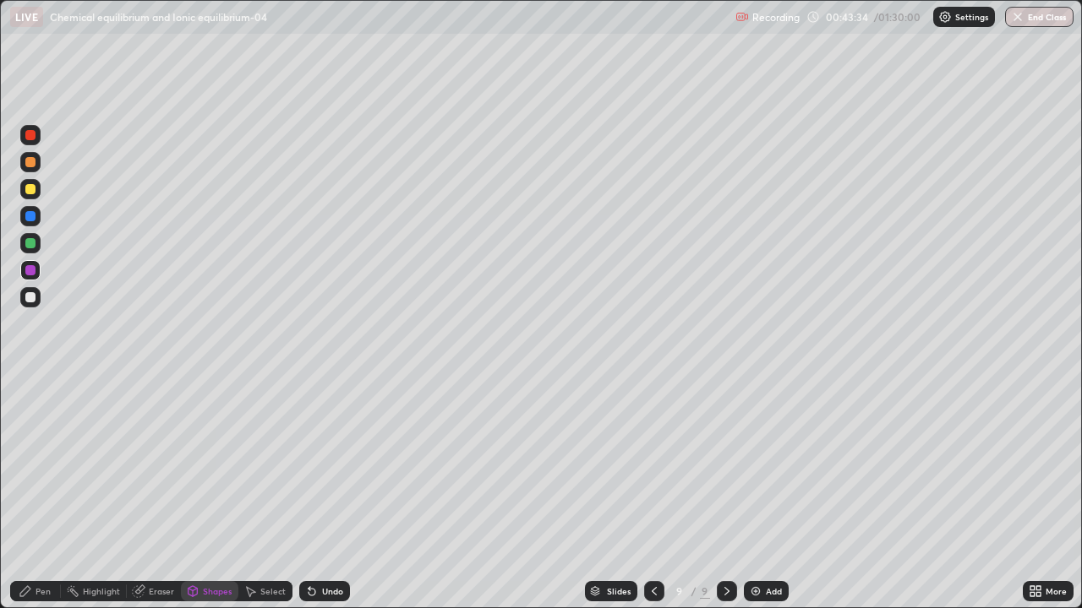
click at [203, 494] on div "Shapes" at bounding box center [217, 591] width 29 height 8
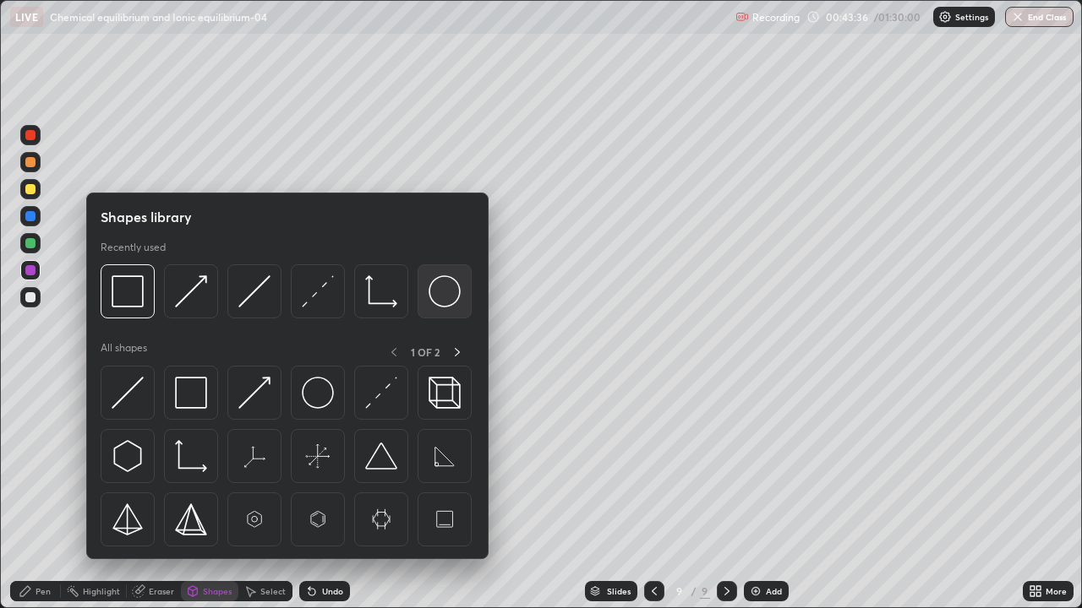
click at [446, 304] on img at bounding box center [444, 292] width 32 height 32
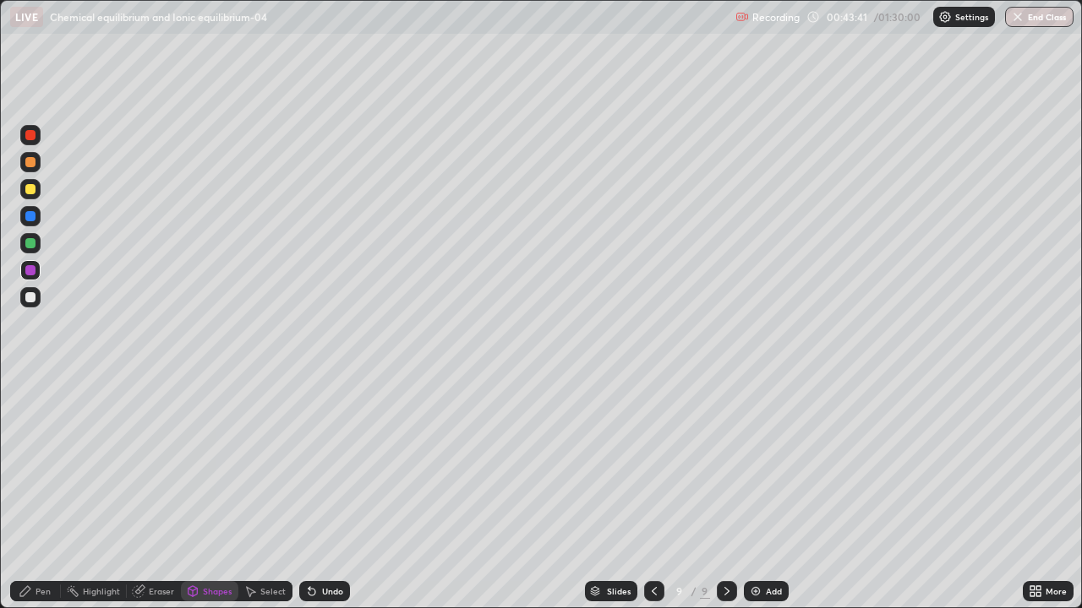
click at [215, 494] on div "Shapes" at bounding box center [217, 591] width 29 height 8
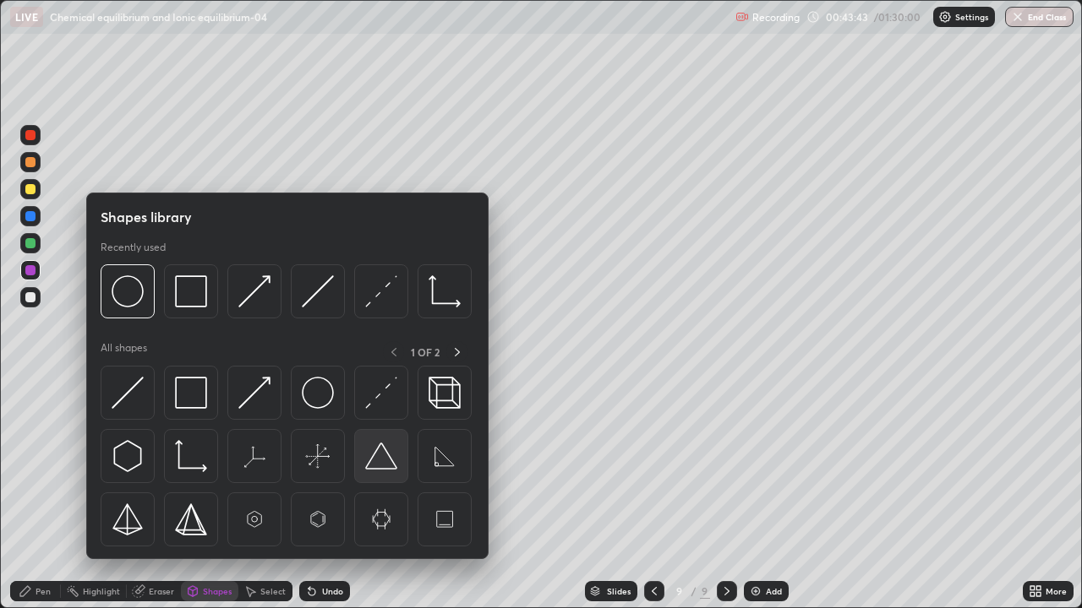
click at [380, 460] on img at bounding box center [381, 456] width 32 height 32
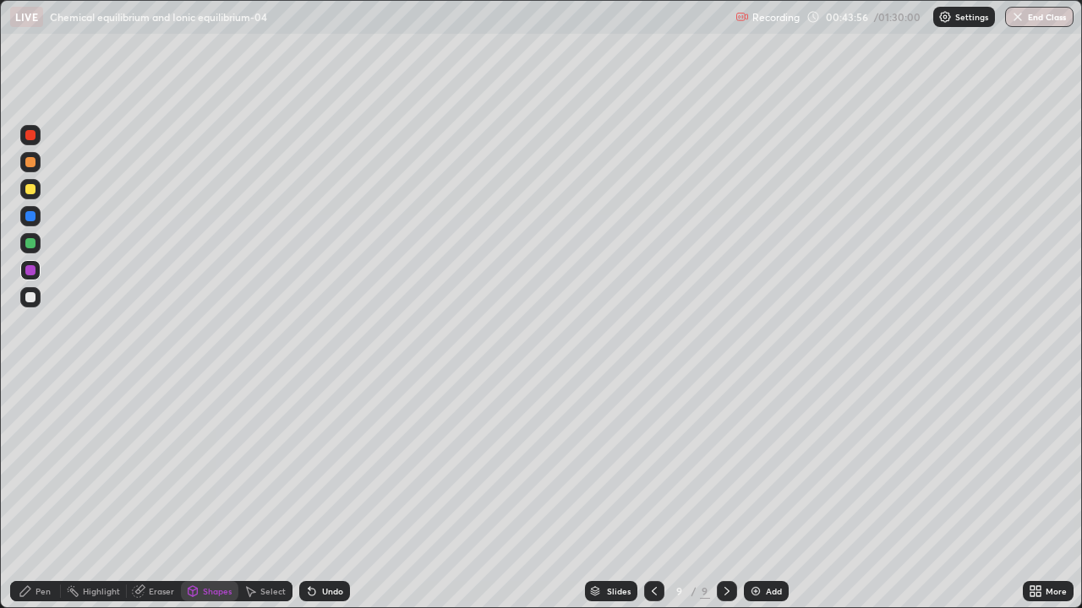
click at [30, 298] on div at bounding box center [30, 297] width 10 height 10
click at [30, 494] on icon at bounding box center [26, 592] width 14 height 14
click at [328, 494] on div "Undo" at bounding box center [324, 591] width 51 height 20
click at [203, 494] on div "Shapes" at bounding box center [217, 591] width 29 height 8
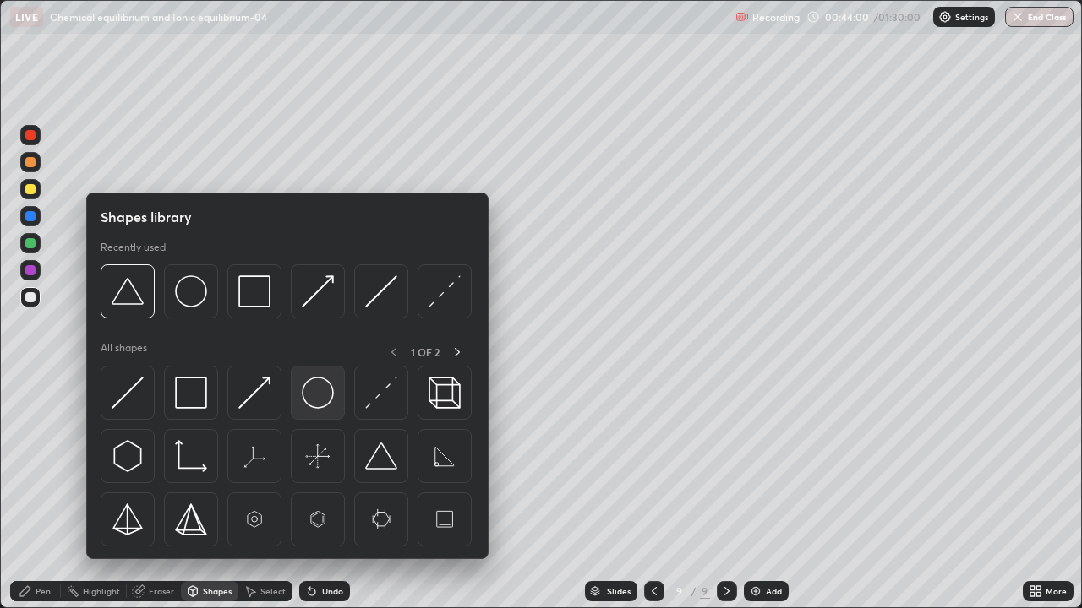
click at [321, 395] on img at bounding box center [318, 393] width 32 height 32
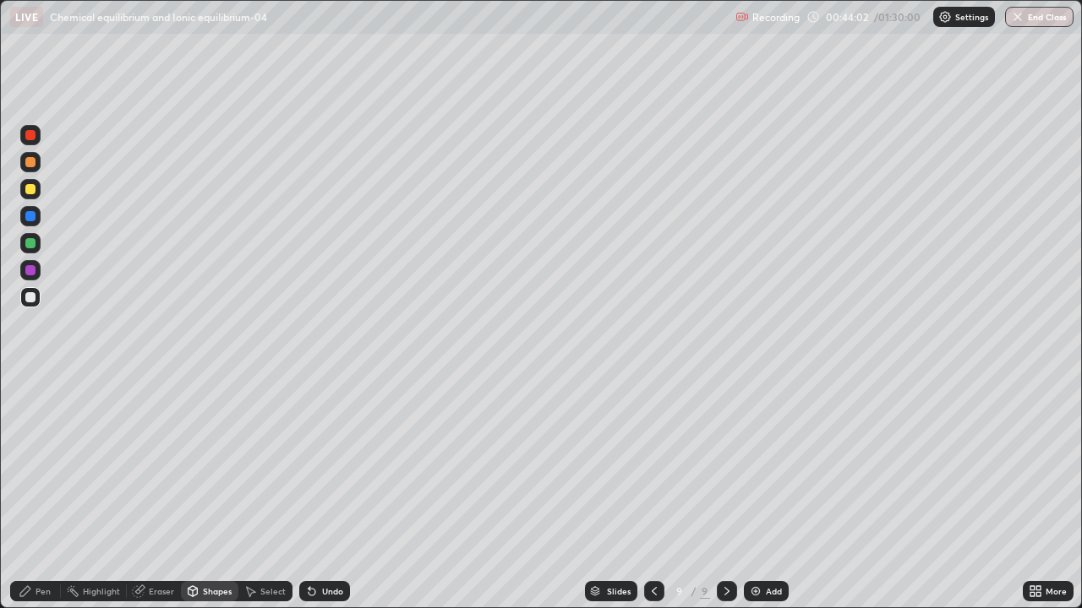
click at [215, 494] on div "Shapes" at bounding box center [209, 591] width 57 height 20
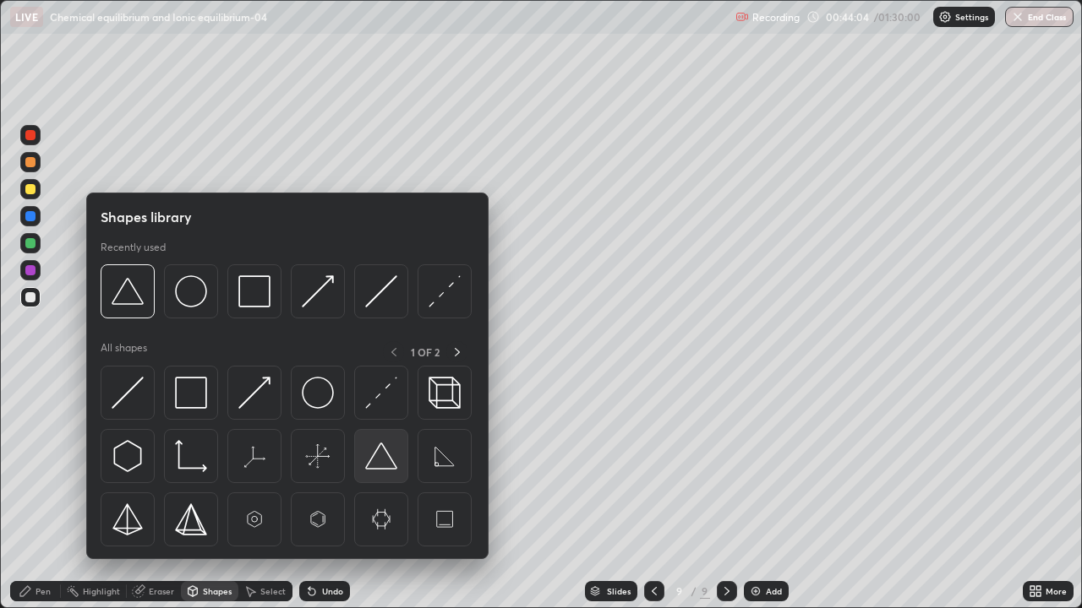
click at [382, 467] on img at bounding box center [381, 456] width 32 height 32
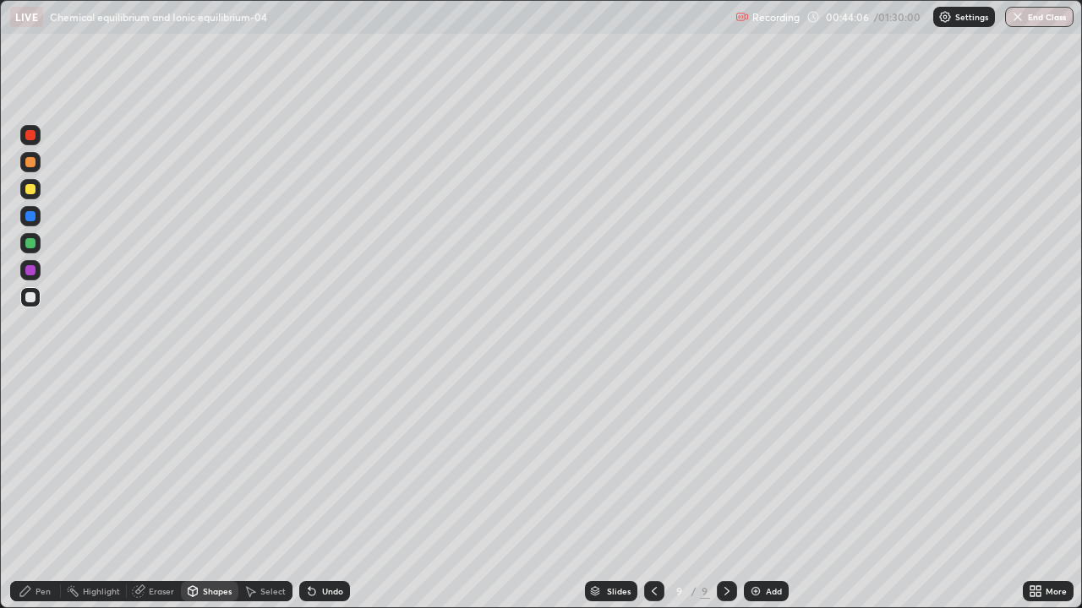
click at [43, 494] on div "Pen" at bounding box center [35, 591] width 51 height 20
click at [32, 247] on div at bounding box center [30, 243] width 10 height 10
click at [43, 494] on div "Pen" at bounding box center [42, 591] width 15 height 8
click at [323, 494] on div "Undo" at bounding box center [332, 591] width 21 height 8
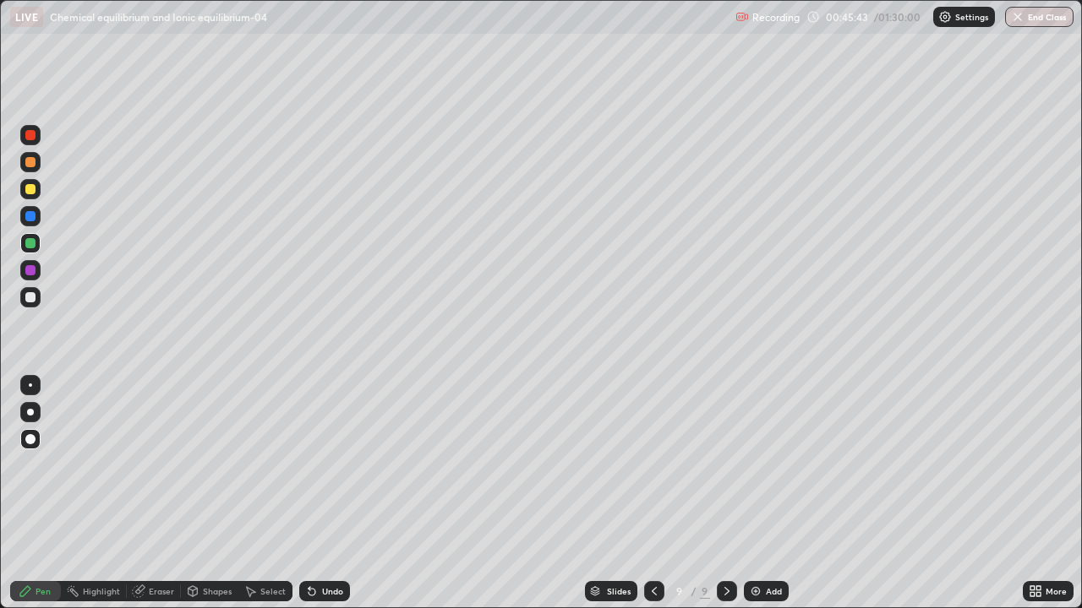
click at [330, 494] on div "Undo" at bounding box center [332, 591] width 21 height 8
click at [767, 494] on div "Add" at bounding box center [774, 591] width 16 height 8
click at [30, 494] on div "Pen" at bounding box center [35, 591] width 51 height 20
click at [24, 298] on div at bounding box center [30, 297] width 20 height 20
click at [32, 185] on div at bounding box center [30, 189] width 10 height 10
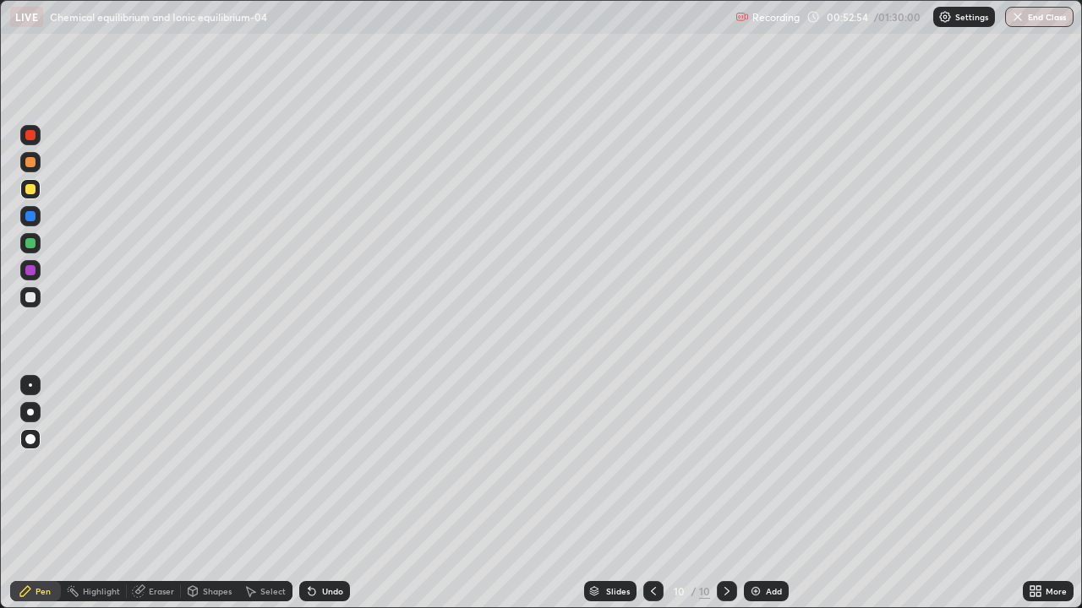
click at [772, 494] on div "Add" at bounding box center [774, 591] width 16 height 8
click at [141, 494] on icon at bounding box center [139, 590] width 9 height 8
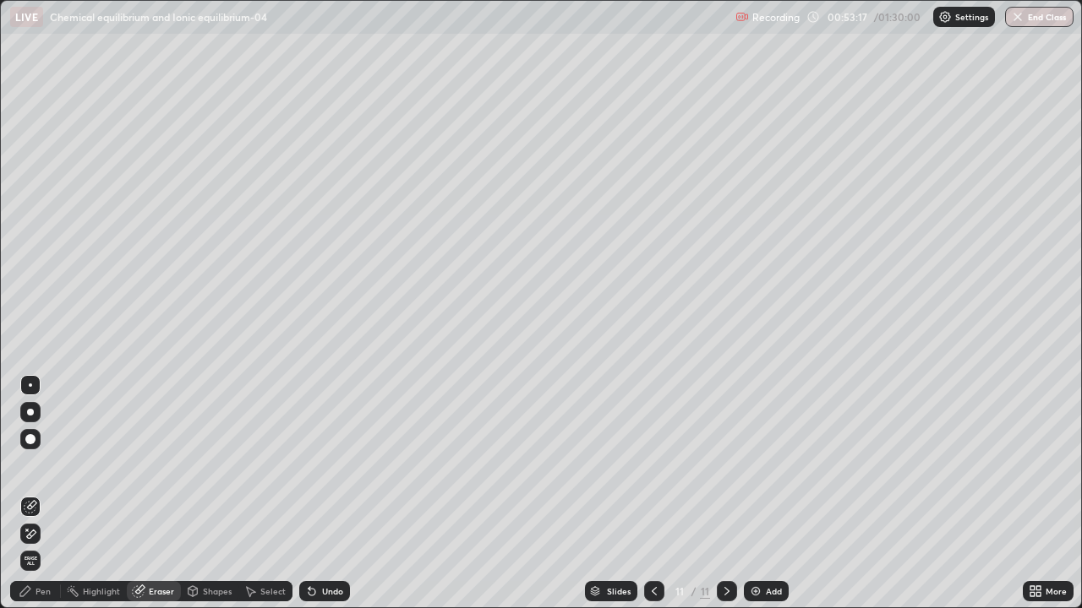
click at [36, 494] on div "Pen" at bounding box center [42, 591] width 15 height 8
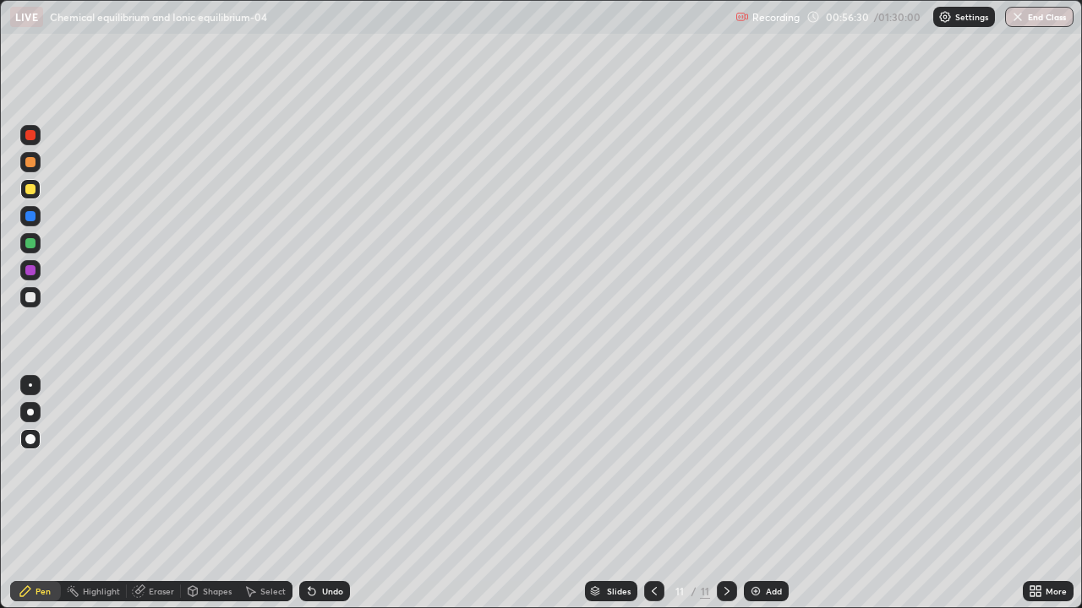
click at [23, 302] on div at bounding box center [30, 297] width 20 height 20
click at [149, 494] on div "Eraser" at bounding box center [161, 591] width 25 height 8
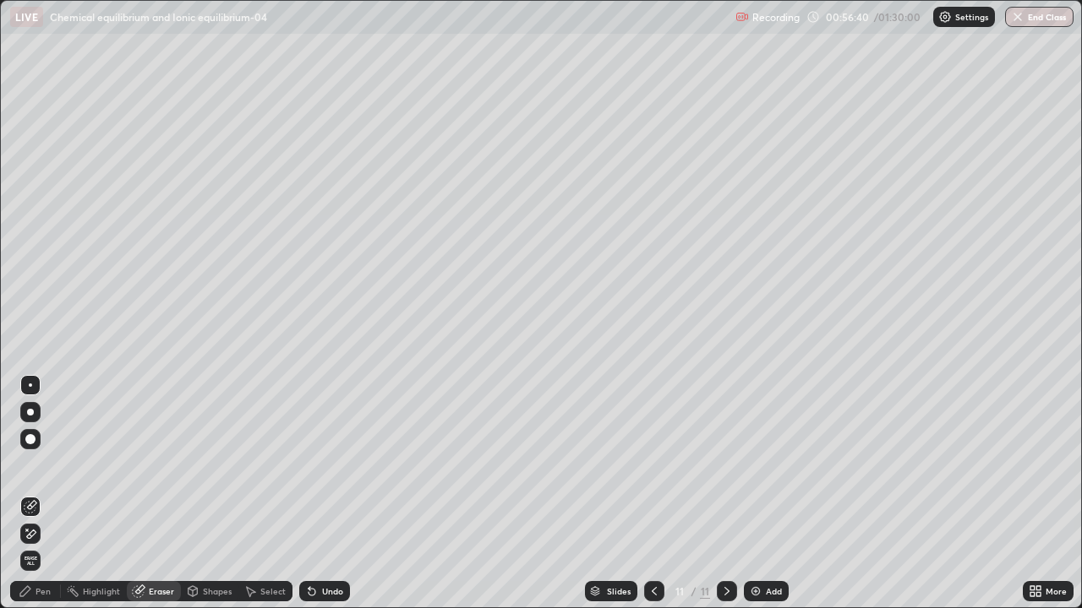
click at [44, 494] on div "Pen" at bounding box center [35, 591] width 51 height 20
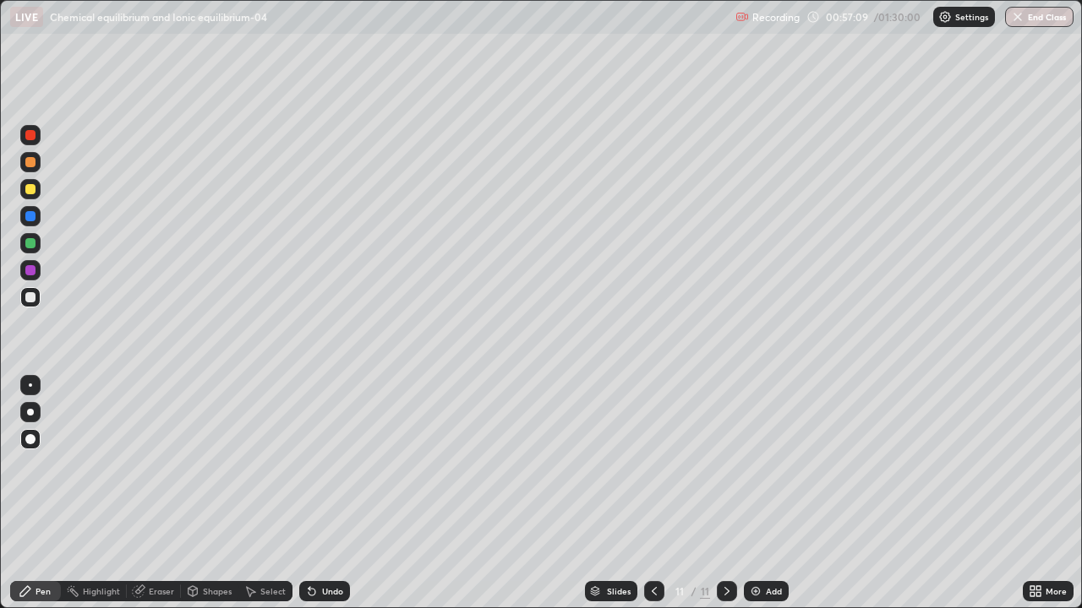
click at [329, 494] on div "Undo" at bounding box center [332, 591] width 21 height 8
click at [30, 215] on div at bounding box center [30, 216] width 10 height 10
click at [322, 494] on div "Undo" at bounding box center [332, 591] width 21 height 8
click at [329, 494] on div "Undo" at bounding box center [332, 591] width 21 height 8
click at [330, 494] on div "Undo" at bounding box center [332, 591] width 21 height 8
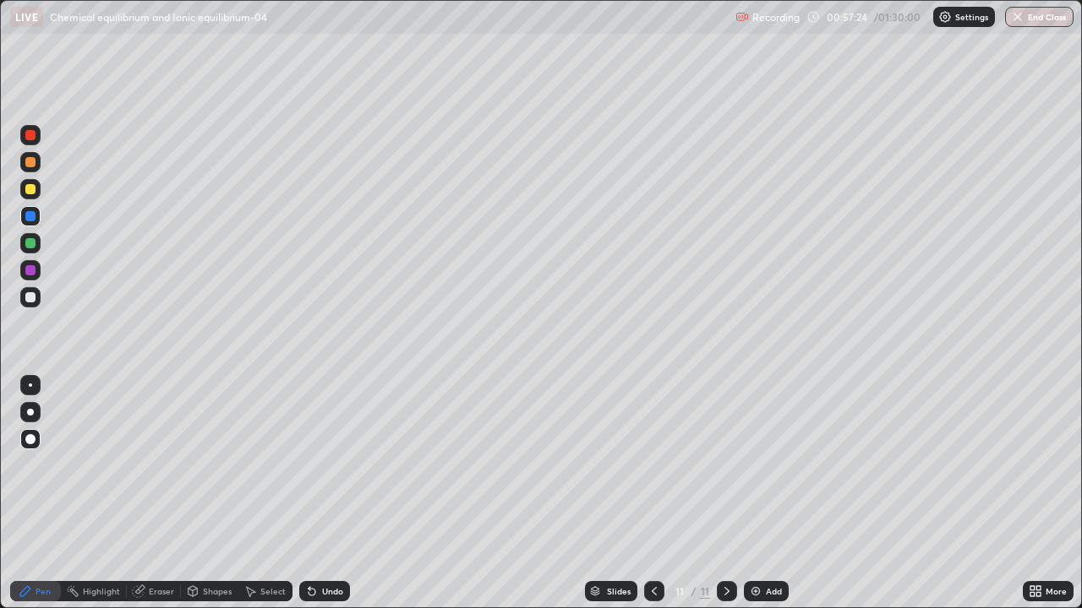
click at [324, 494] on div "Undo" at bounding box center [332, 591] width 21 height 8
click at [323, 494] on div "Undo" at bounding box center [332, 591] width 21 height 8
click at [778, 494] on div "Add" at bounding box center [766, 591] width 45 height 20
click at [30, 188] on div at bounding box center [30, 189] width 10 height 10
click at [766, 494] on div "Add" at bounding box center [774, 591] width 16 height 8
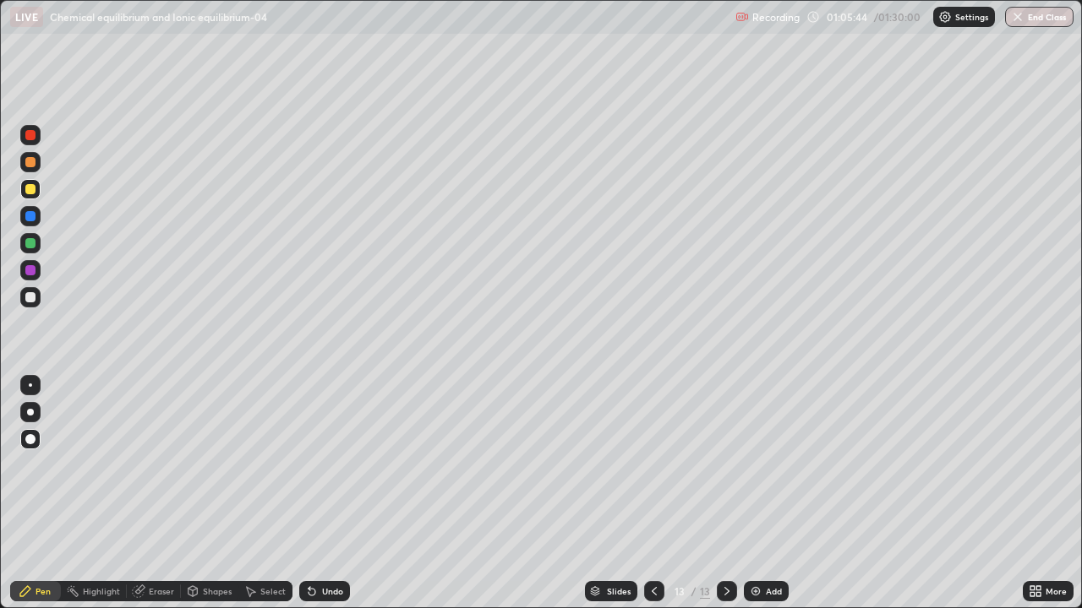
click at [32, 191] on div at bounding box center [30, 189] width 10 height 10
click at [29, 166] on div at bounding box center [30, 162] width 10 height 10
click at [43, 494] on div "Pen" at bounding box center [35, 591] width 51 height 20
click at [32, 494] on icon at bounding box center [26, 592] width 14 height 14
click at [33, 292] on div at bounding box center [30, 297] width 10 height 10
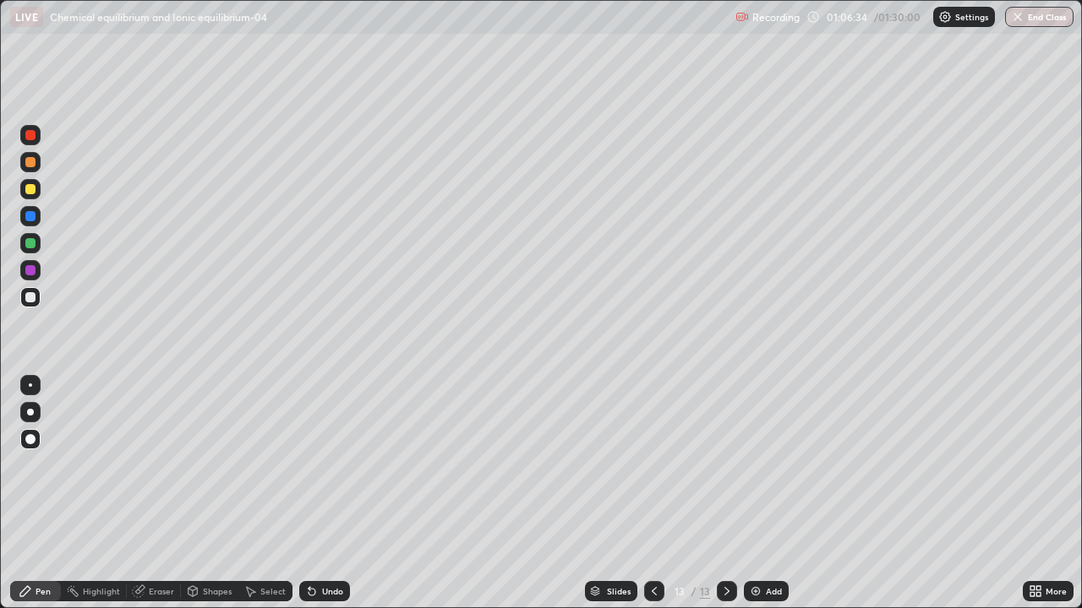
click at [334, 494] on div "Undo" at bounding box center [324, 591] width 51 height 20
click at [331, 494] on div "Undo" at bounding box center [324, 591] width 51 height 20
click at [30, 243] on div at bounding box center [30, 243] width 10 height 10
click at [322, 494] on div "Undo" at bounding box center [332, 591] width 21 height 8
click at [328, 494] on div "Undo" at bounding box center [332, 591] width 21 height 8
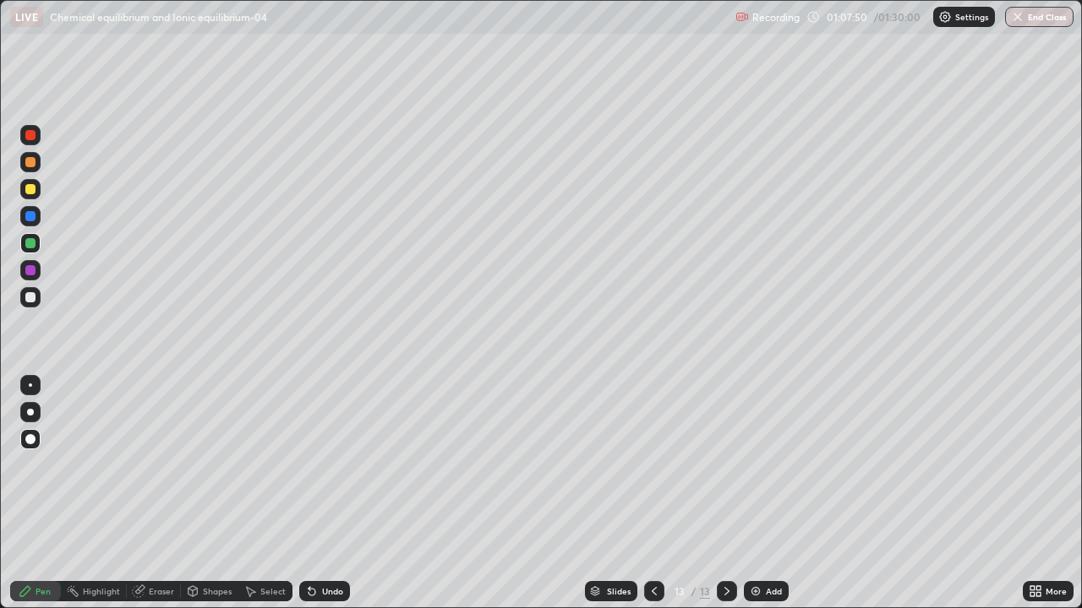
click at [328, 494] on div "Undo" at bounding box center [324, 591] width 51 height 20
click at [761, 494] on div "Add" at bounding box center [766, 591] width 45 height 20
click at [26, 188] on div at bounding box center [30, 189] width 10 height 10
click at [30, 297] on div at bounding box center [30, 297] width 10 height 10
click at [29, 185] on div at bounding box center [30, 189] width 10 height 10
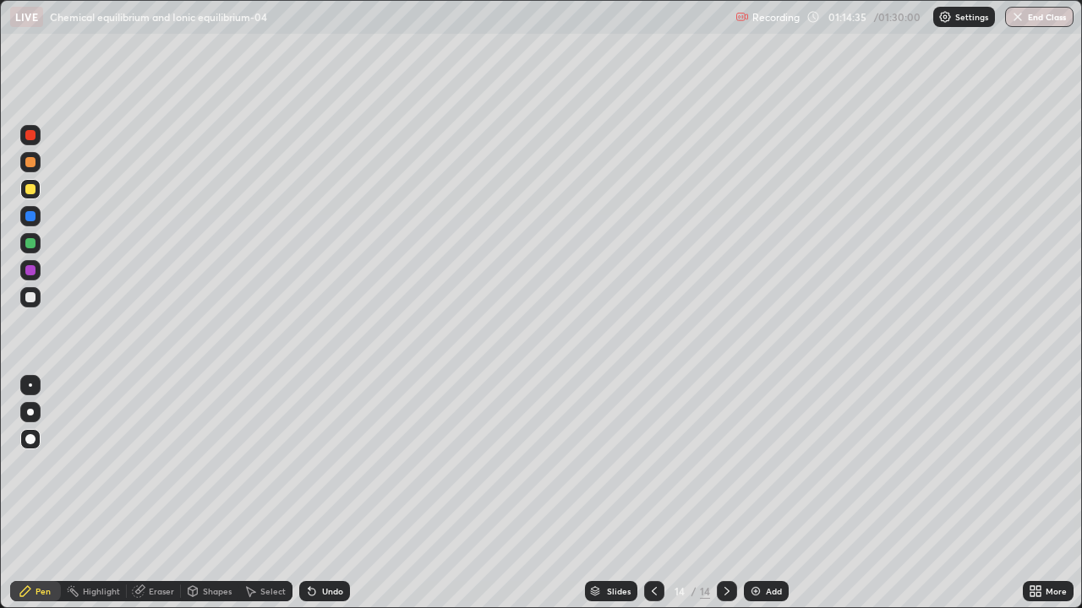
click at [37, 297] on div at bounding box center [30, 297] width 20 height 20
click at [336, 494] on div "Undo" at bounding box center [332, 591] width 21 height 8
click at [771, 494] on div "Add" at bounding box center [766, 591] width 45 height 20
click at [1030, 21] on button "End Class" at bounding box center [1040, 17] width 67 height 20
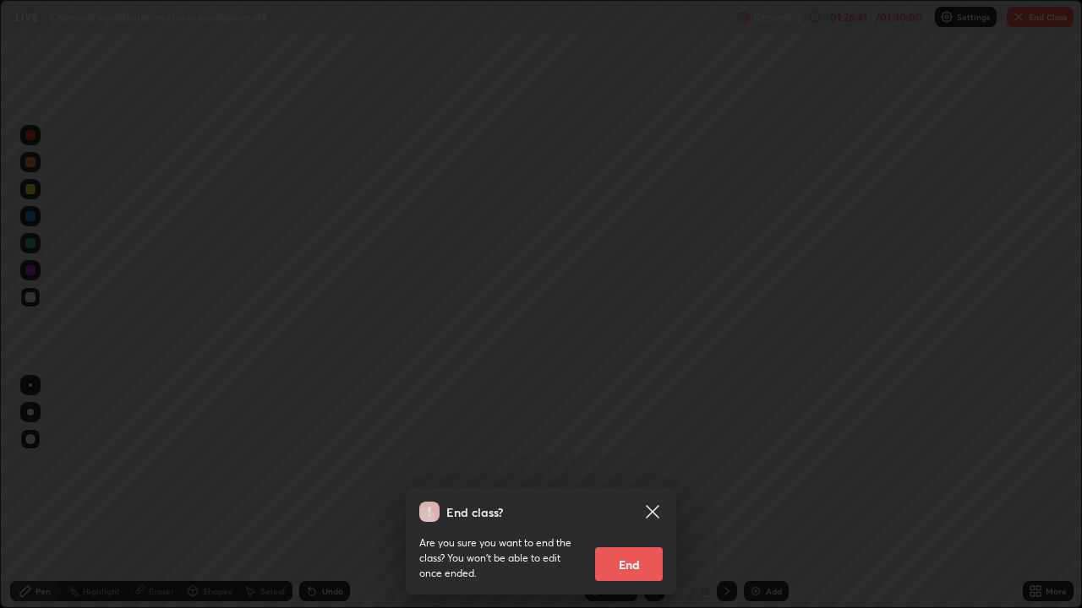
click at [643, 494] on button "End" at bounding box center [629, 565] width 68 height 34
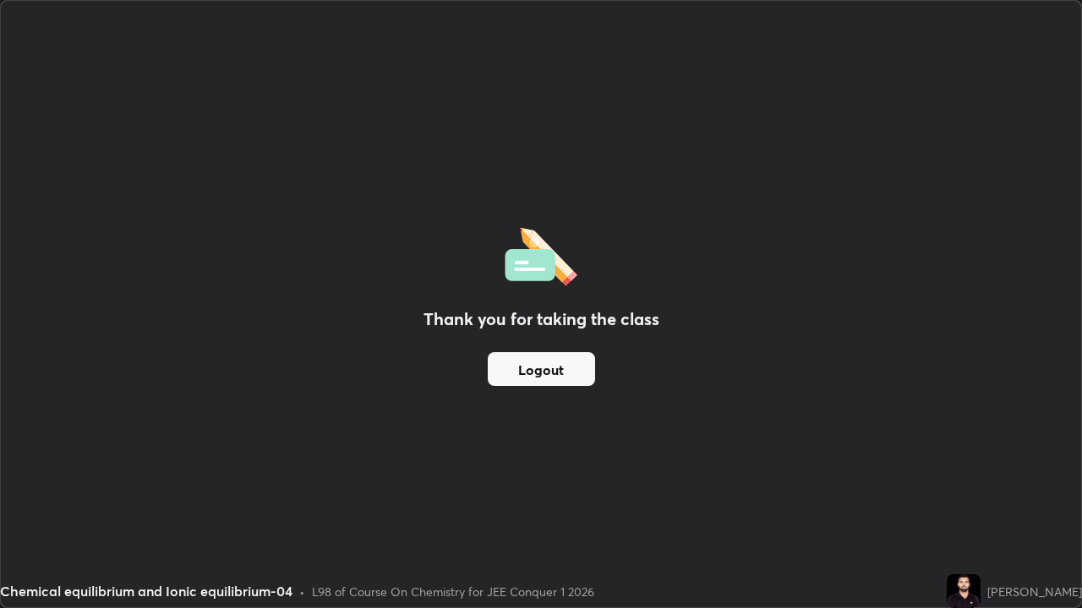
click at [563, 374] on button "Logout" at bounding box center [541, 369] width 107 height 34
